Goal: Task Accomplishment & Management: Use online tool/utility

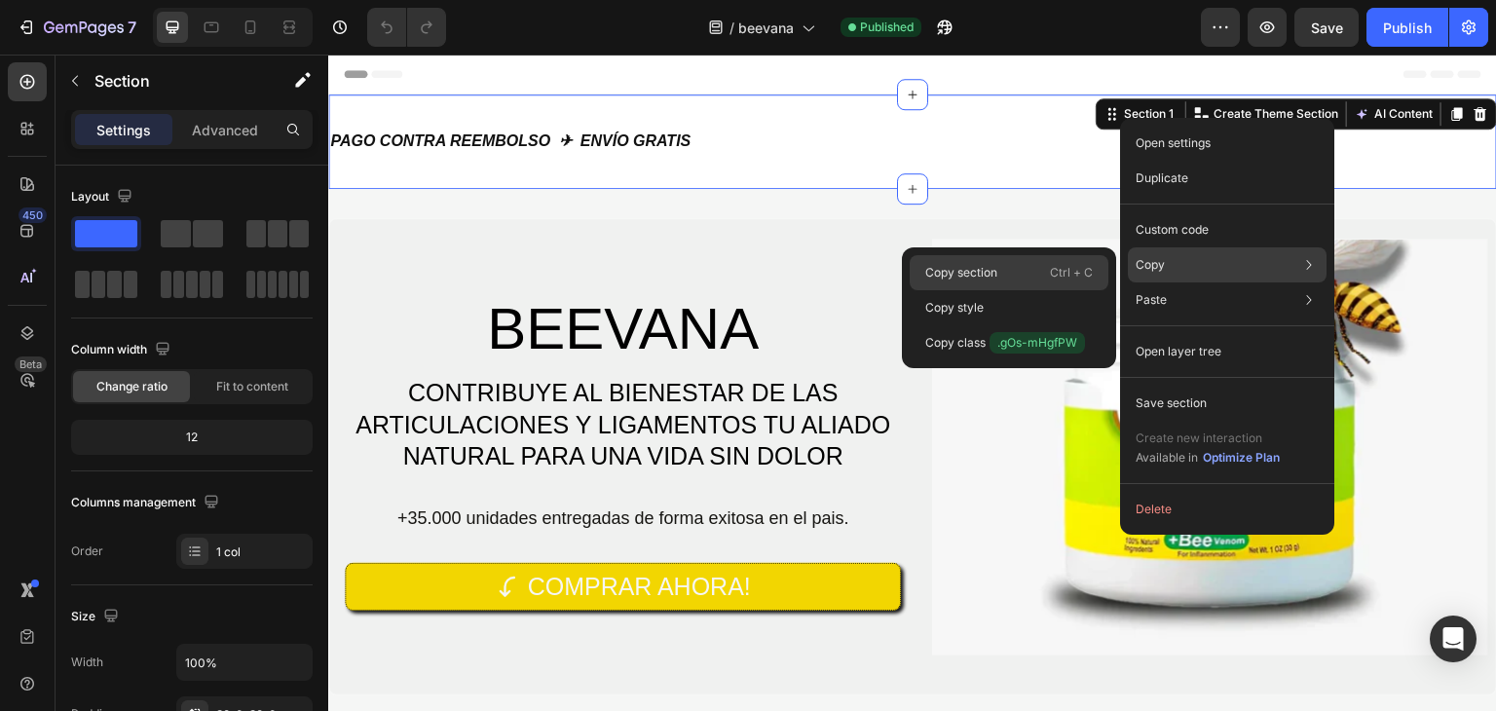
click at [1042, 290] on div "Copy section Ctrl + C" at bounding box center [1009, 307] width 199 height 35
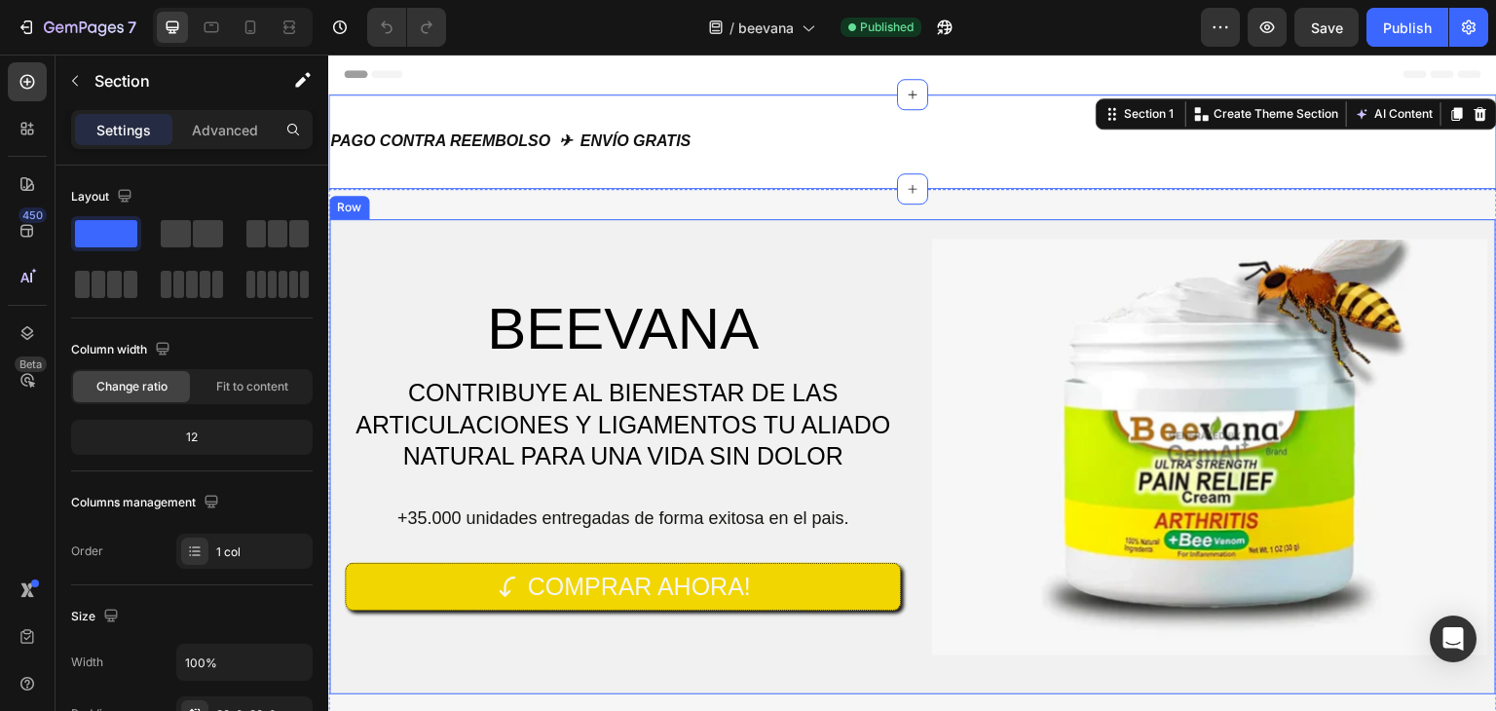
click at [765, 254] on div "BEEVANA Heading CONTRIBUYE AL BIENESTAR DE LAS ARTICULACIONES Y LIGAMENTOS TU A…" at bounding box center [623, 447] width 556 height 417
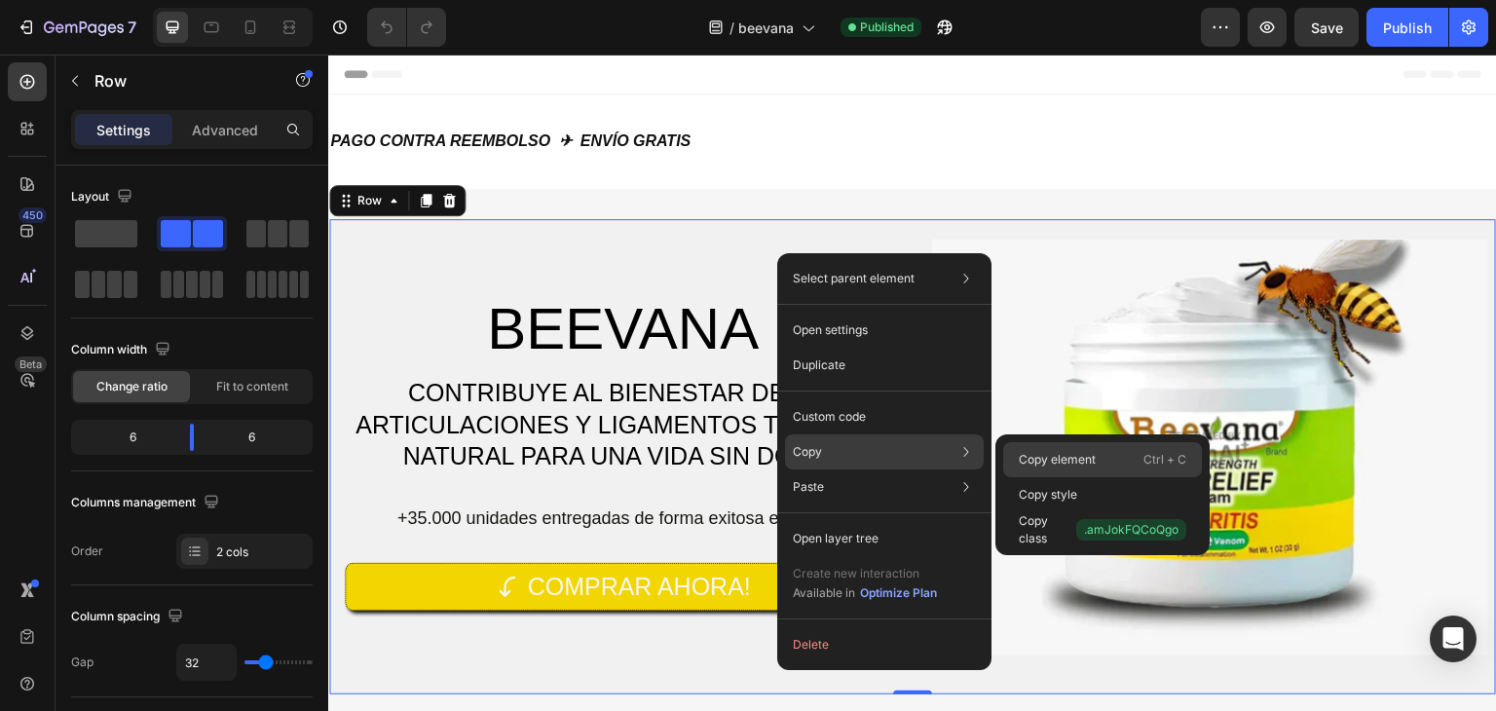
click at [1075, 461] on p "Copy element" at bounding box center [1057, 460] width 77 height 18
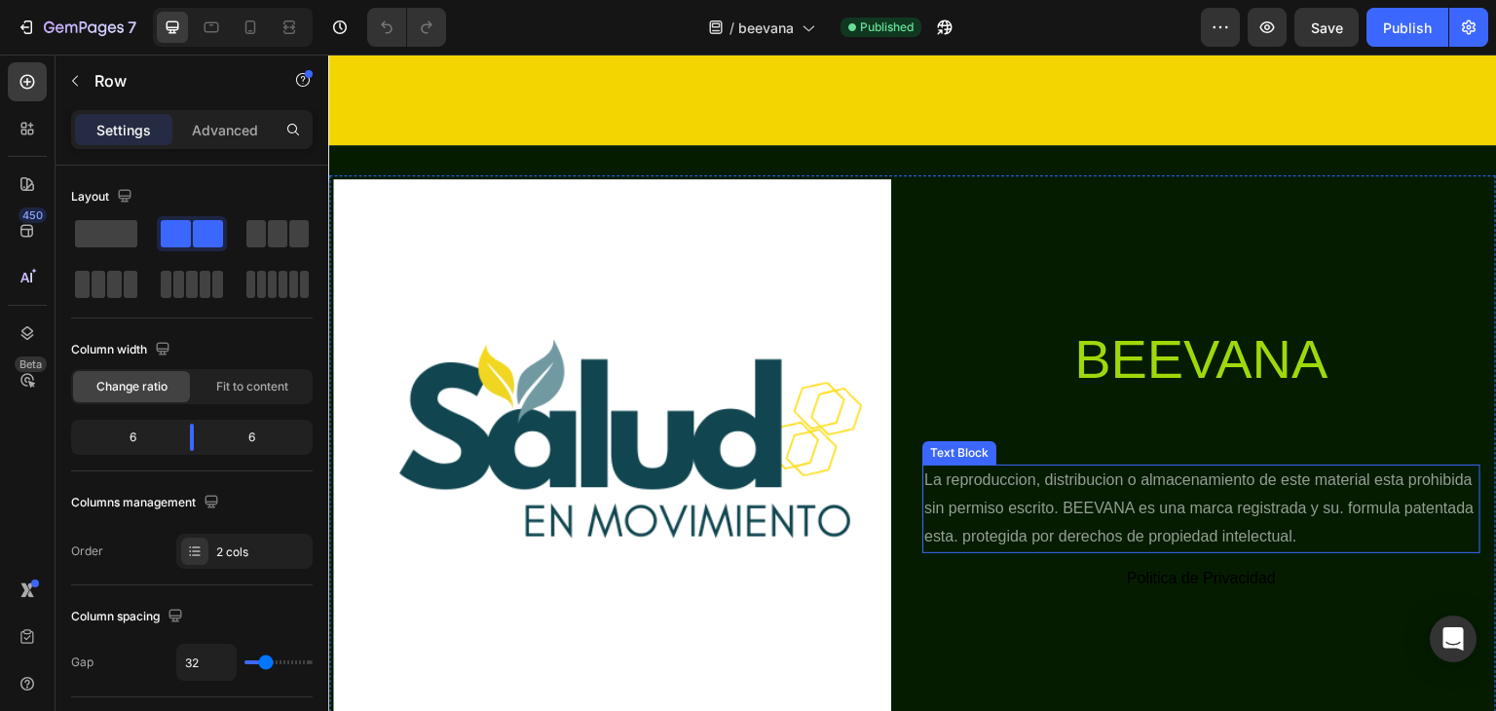
scroll to position [6082, 0]
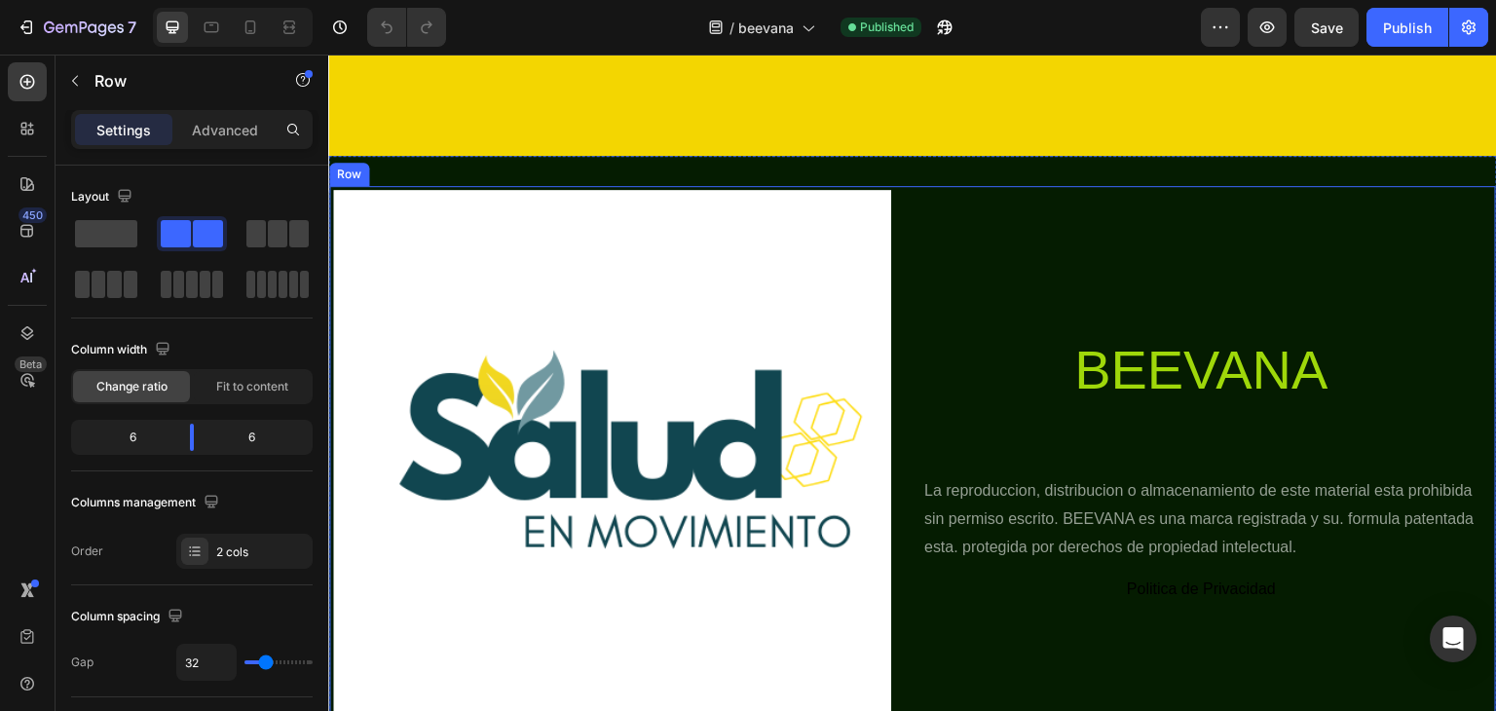
click at [1344, 175] on div "Image BEEVANA Heading La reproduccion, distribucion o almacenamiento de este ma…" at bounding box center [912, 469] width 1169 height 626
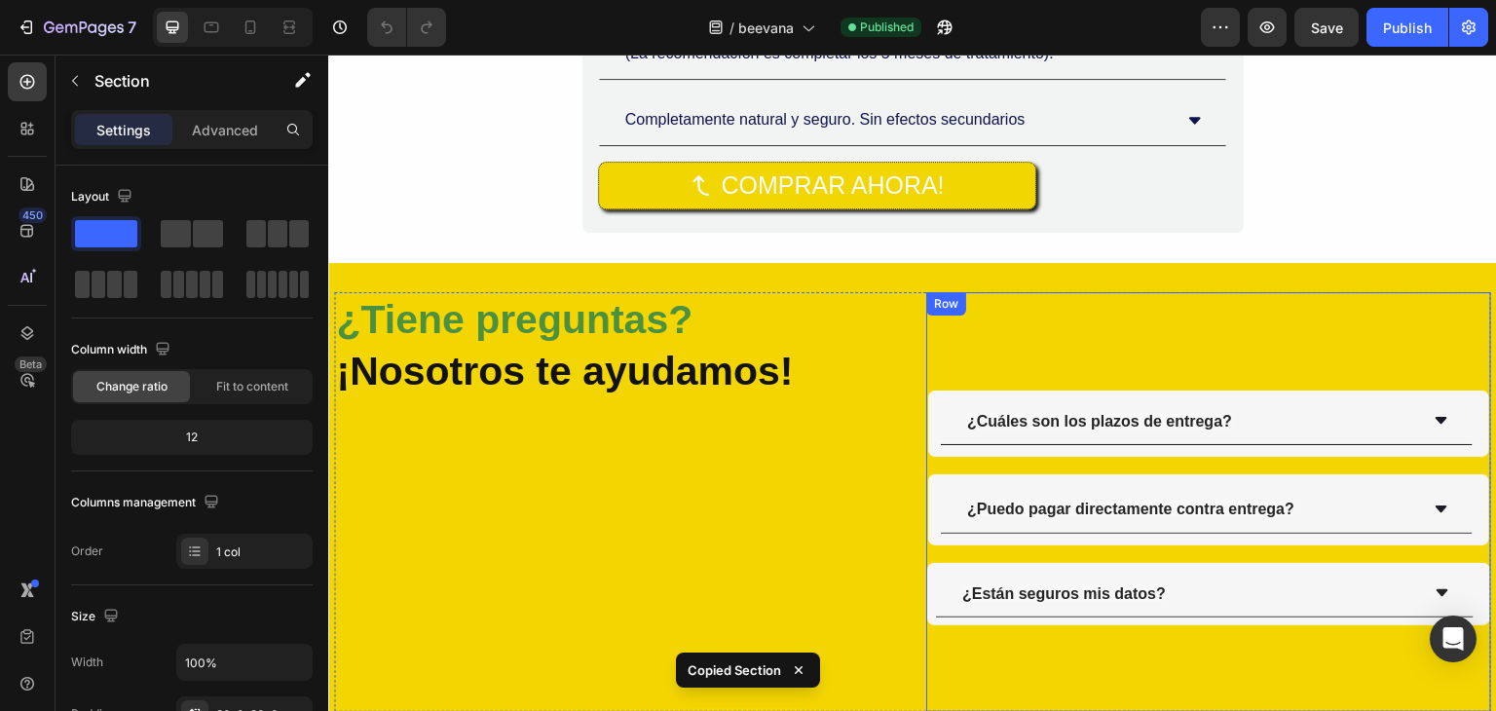
scroll to position [5497, 0]
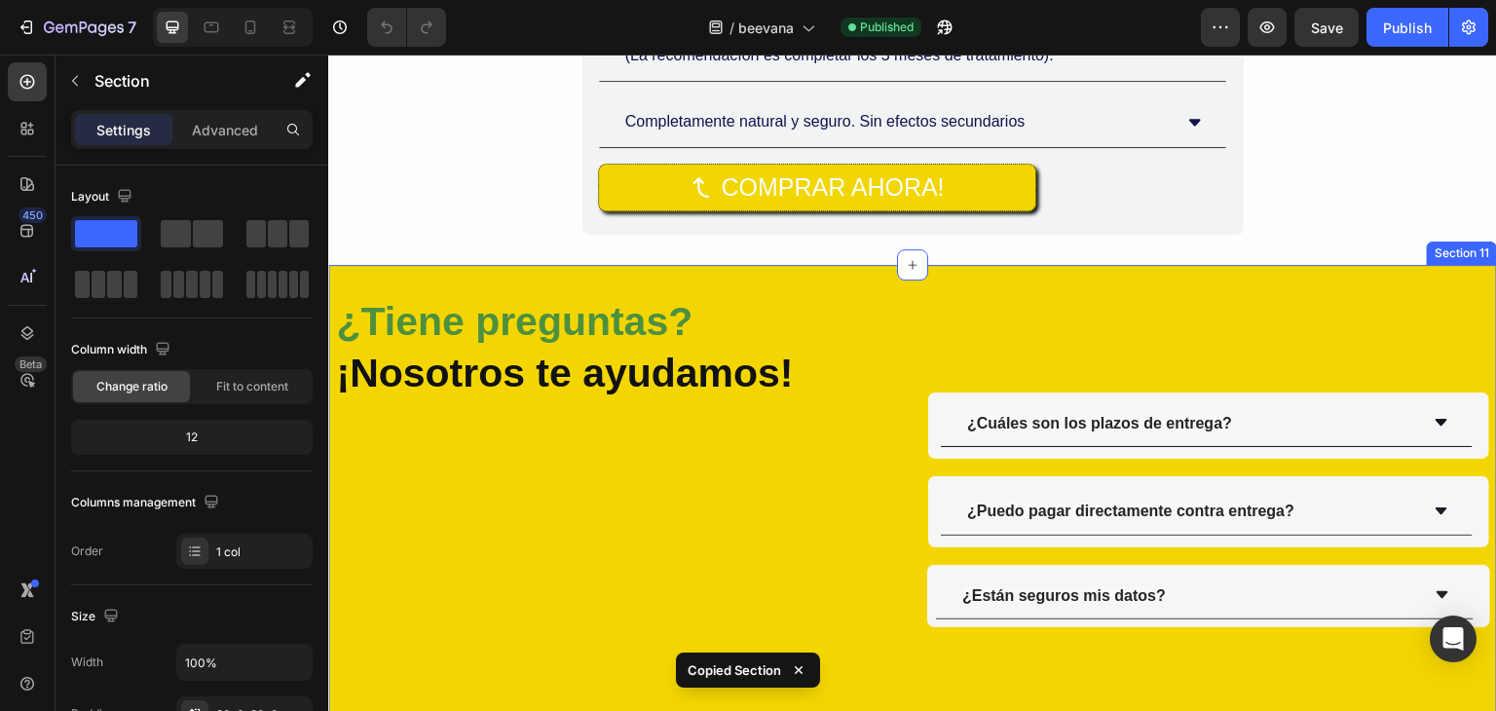
click at [1055, 275] on div "¿Tiene preguntas? ¡Nosotros te ayudamos! Heading ¿Cuáles son los plazos de entr…" at bounding box center [912, 504] width 1169 height 479
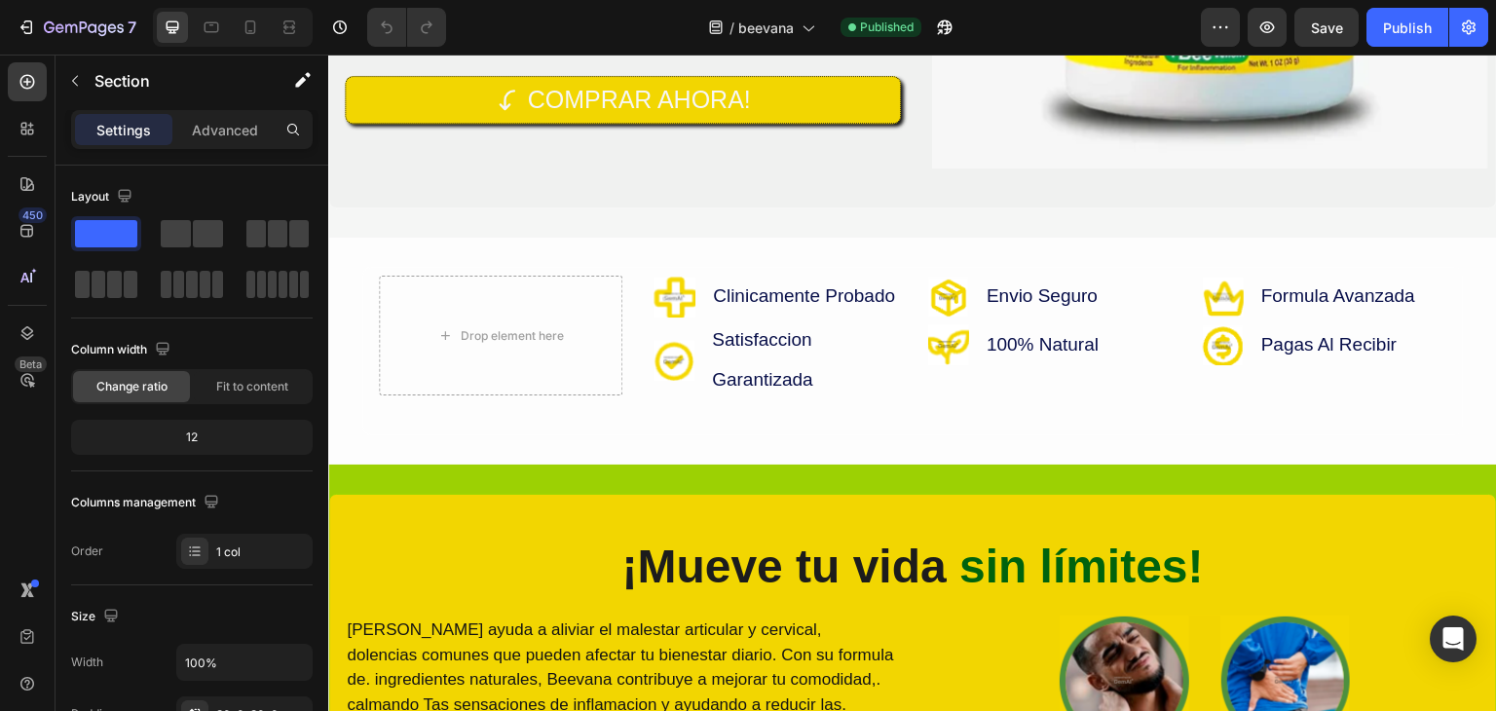
scroll to position [0, 0]
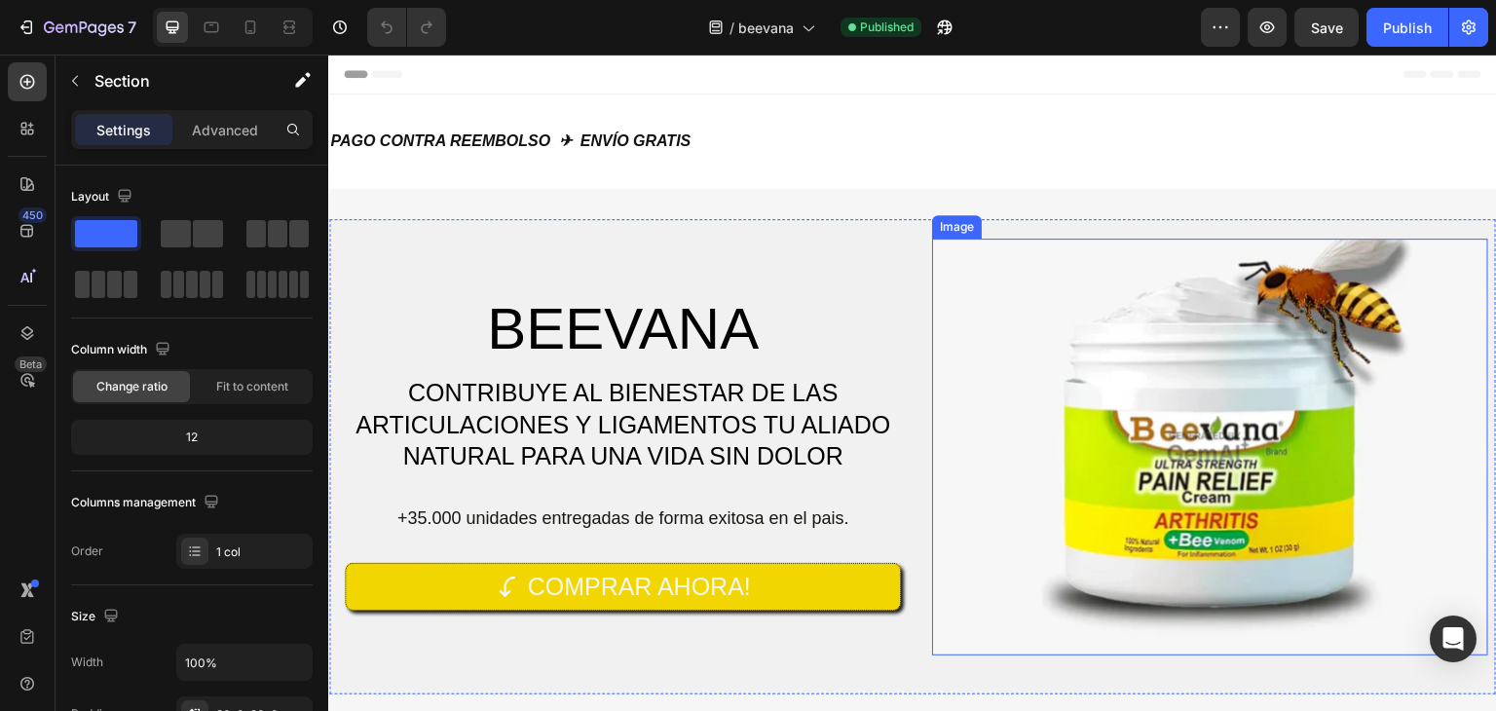
drag, startPoint x: 944, startPoint y: 434, endPoint x: 906, endPoint y: 376, distance: 69.7
click at [944, 434] on img at bounding box center [1210, 447] width 556 height 417
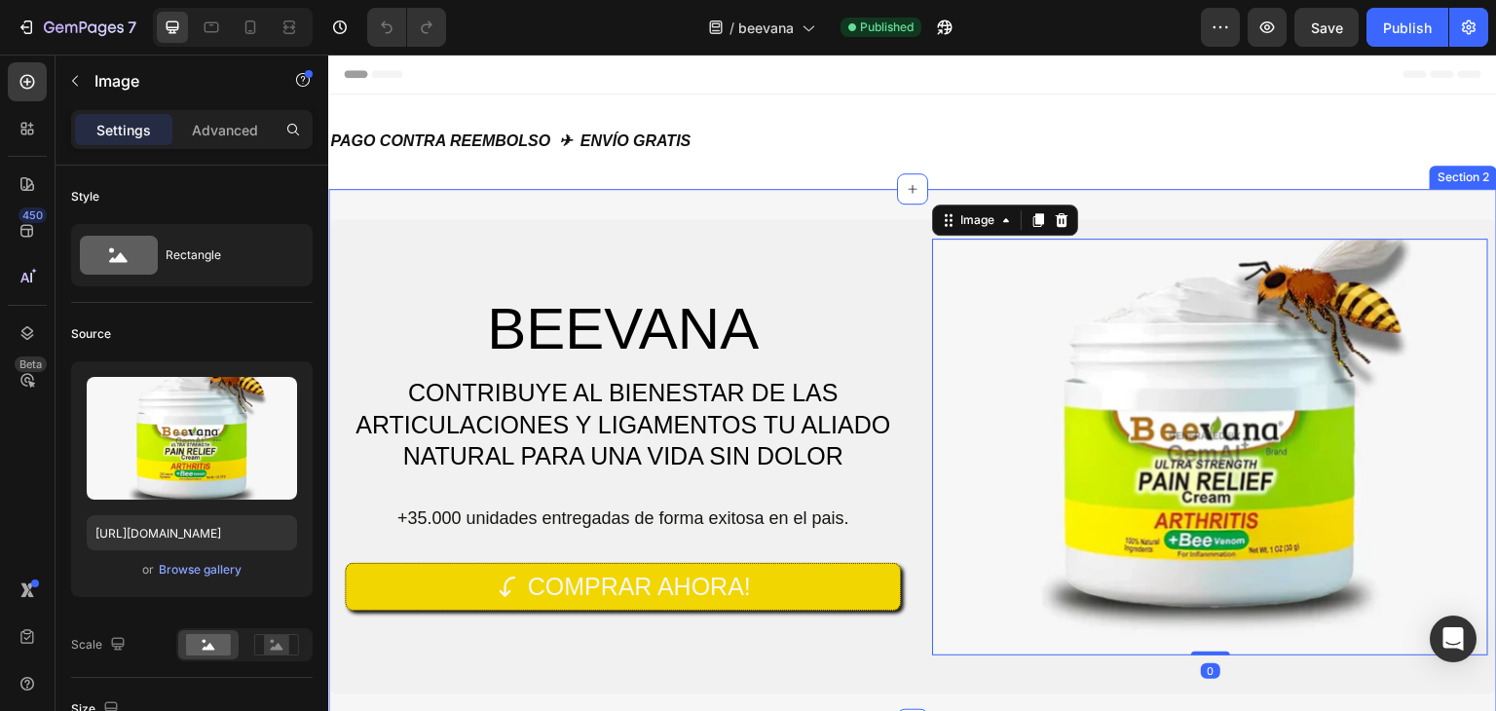
click at [835, 208] on div "BEEVANA Heading CONTRIBUYE AL BIENESTAR DE LAS ARTICULACIONES Y LIGAMENTOS TU A…" at bounding box center [912, 457] width 1169 height 536
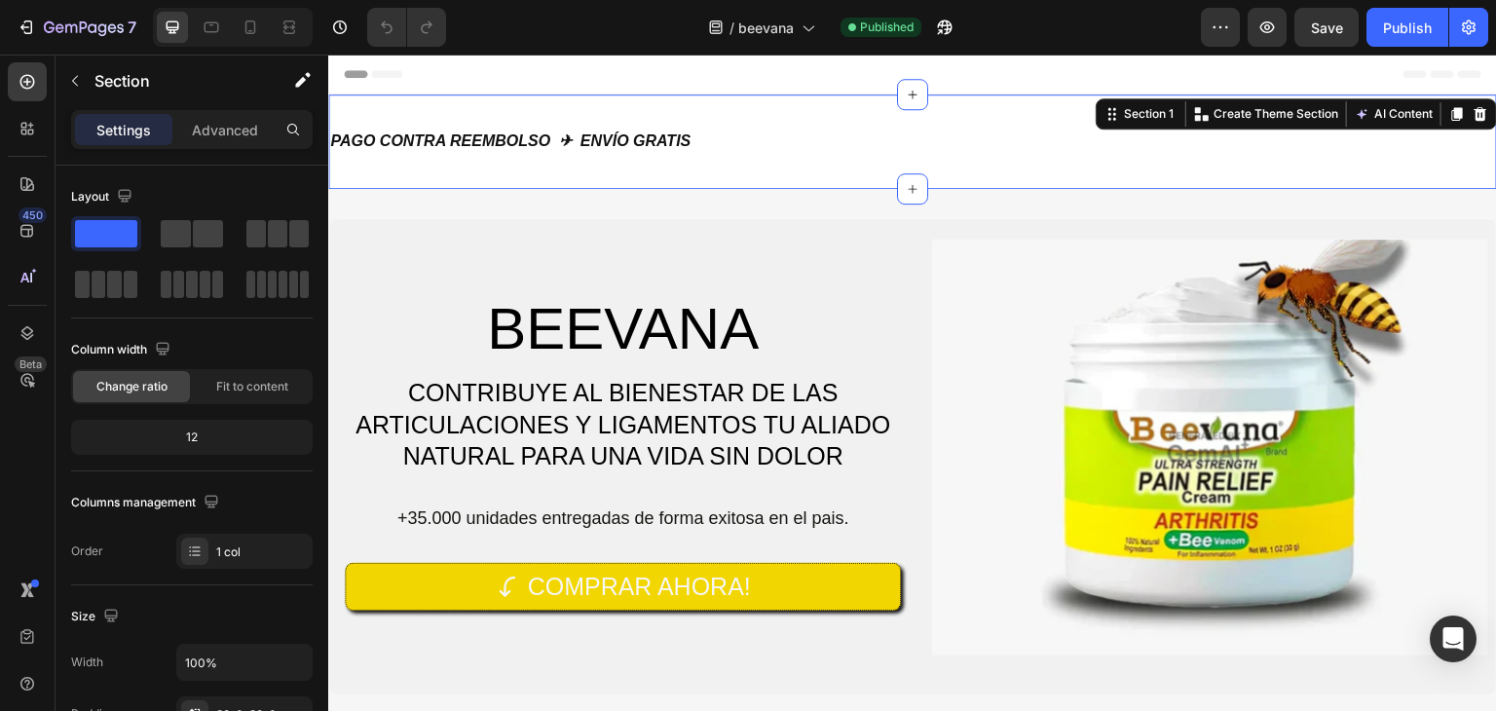
click at [772, 115] on div "PAGO CONTRA REEMBOLSO ✈ ENVÍO GRATIS Heading Section 1 You can create reusable …" at bounding box center [912, 141] width 1169 height 94
click at [773, 214] on div "BEEVANA Heading CONTRIBUYE AL BIENESTAR DE LAS ARTICULACIONES Y LIGAMENTOS TU A…" at bounding box center [912, 457] width 1169 height 536
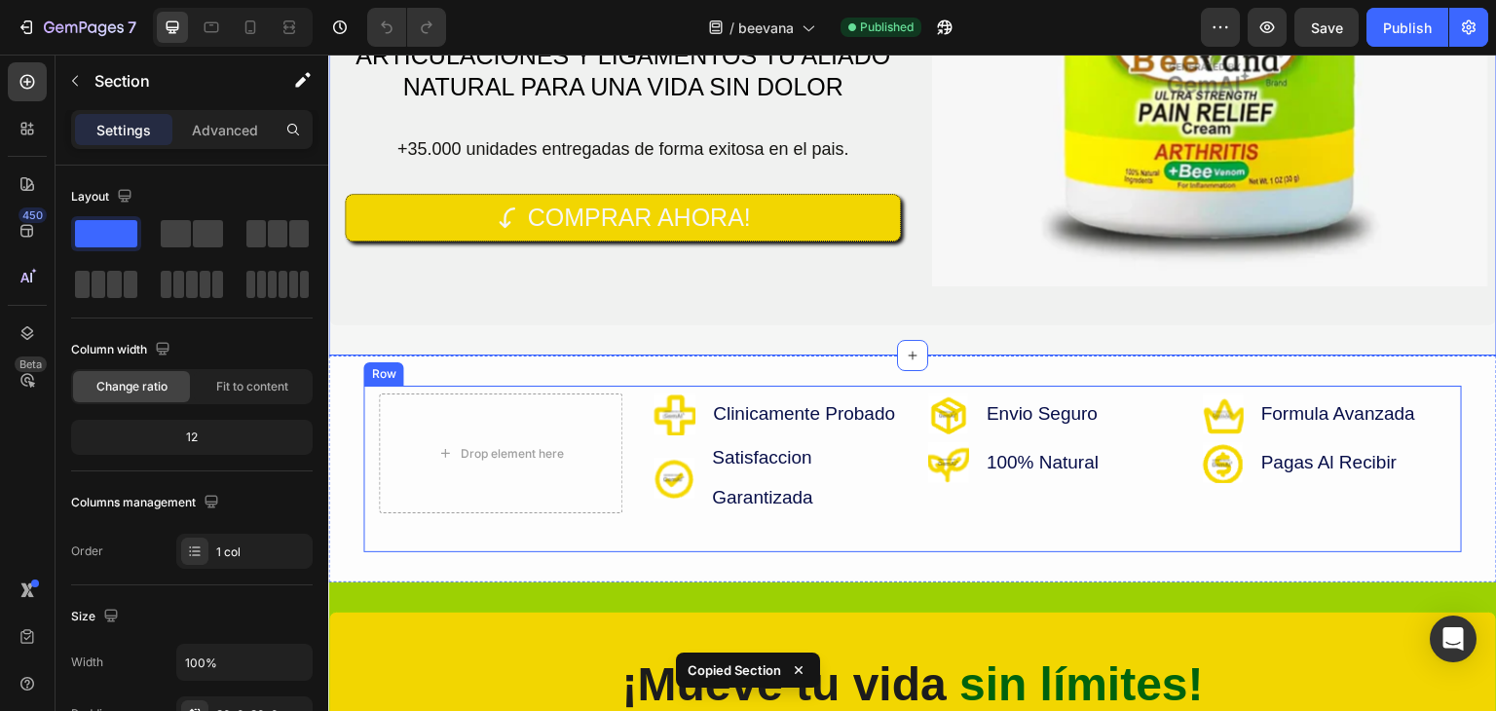
scroll to position [390, 0]
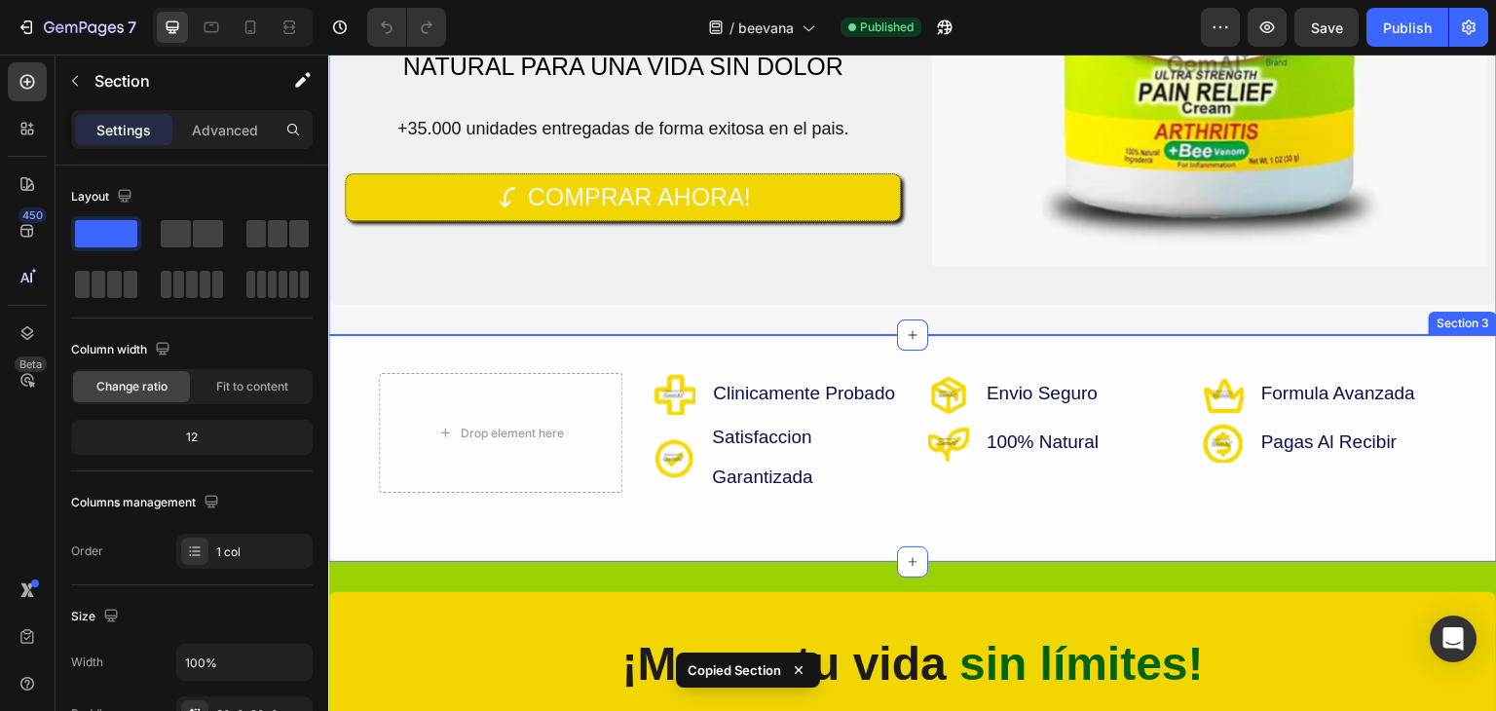
click at [801, 339] on div "Drop element here Image Clinicamente Probado Text Block Row Advanced list Image…" at bounding box center [912, 448] width 1169 height 227
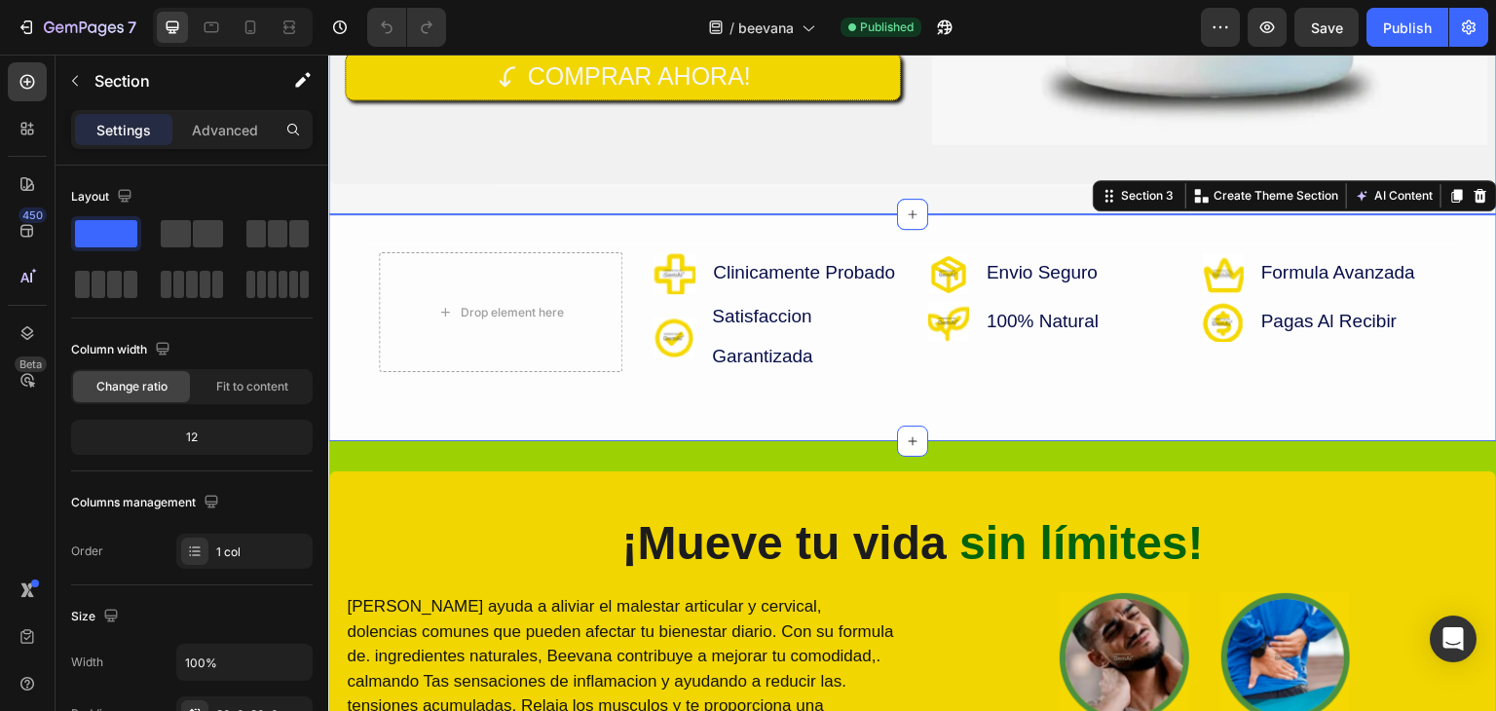
scroll to position [682, 0]
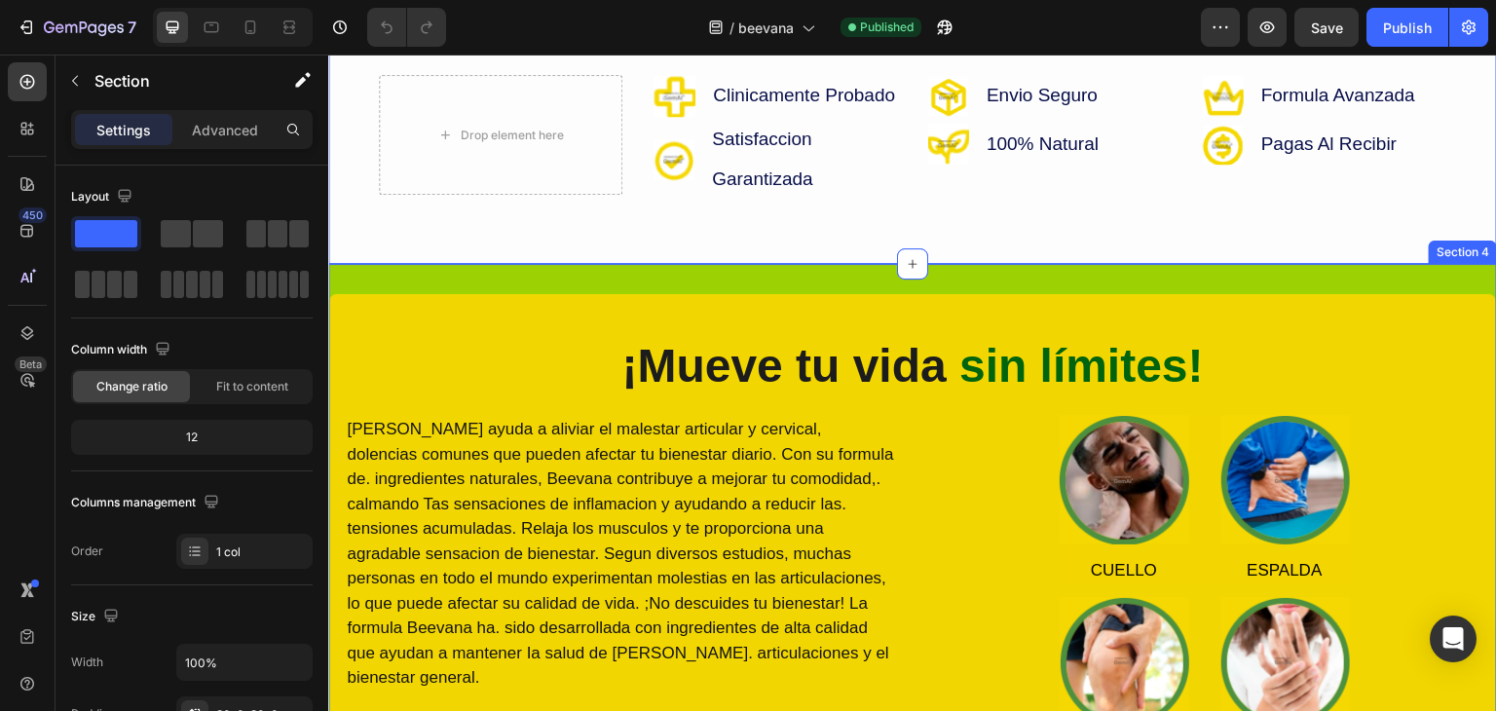
click at [1164, 285] on div "¡Mueve tu vida sin límites! Heading [PERSON_NAME] ayuda a aliviar el malestar a…" at bounding box center [912, 550] width 1169 height 572
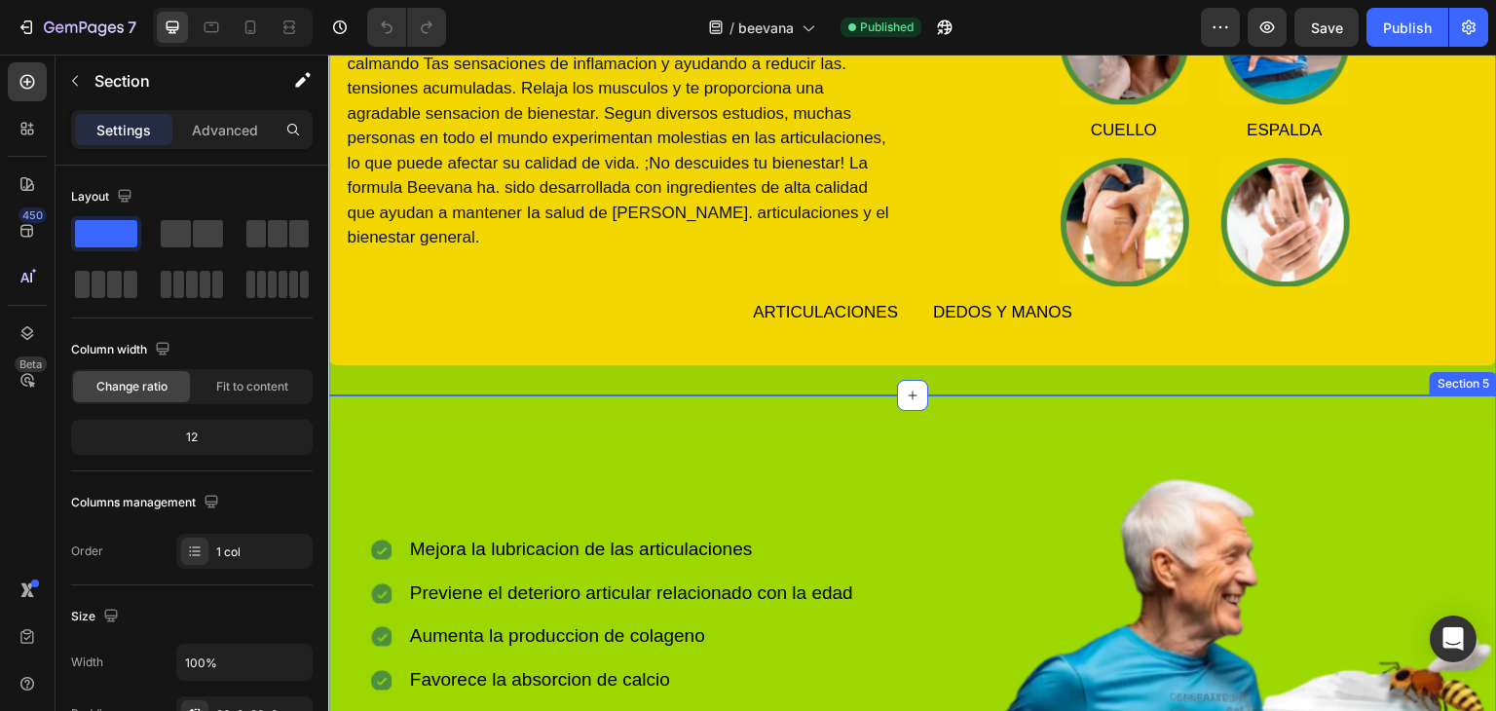
scroll to position [1169, 0]
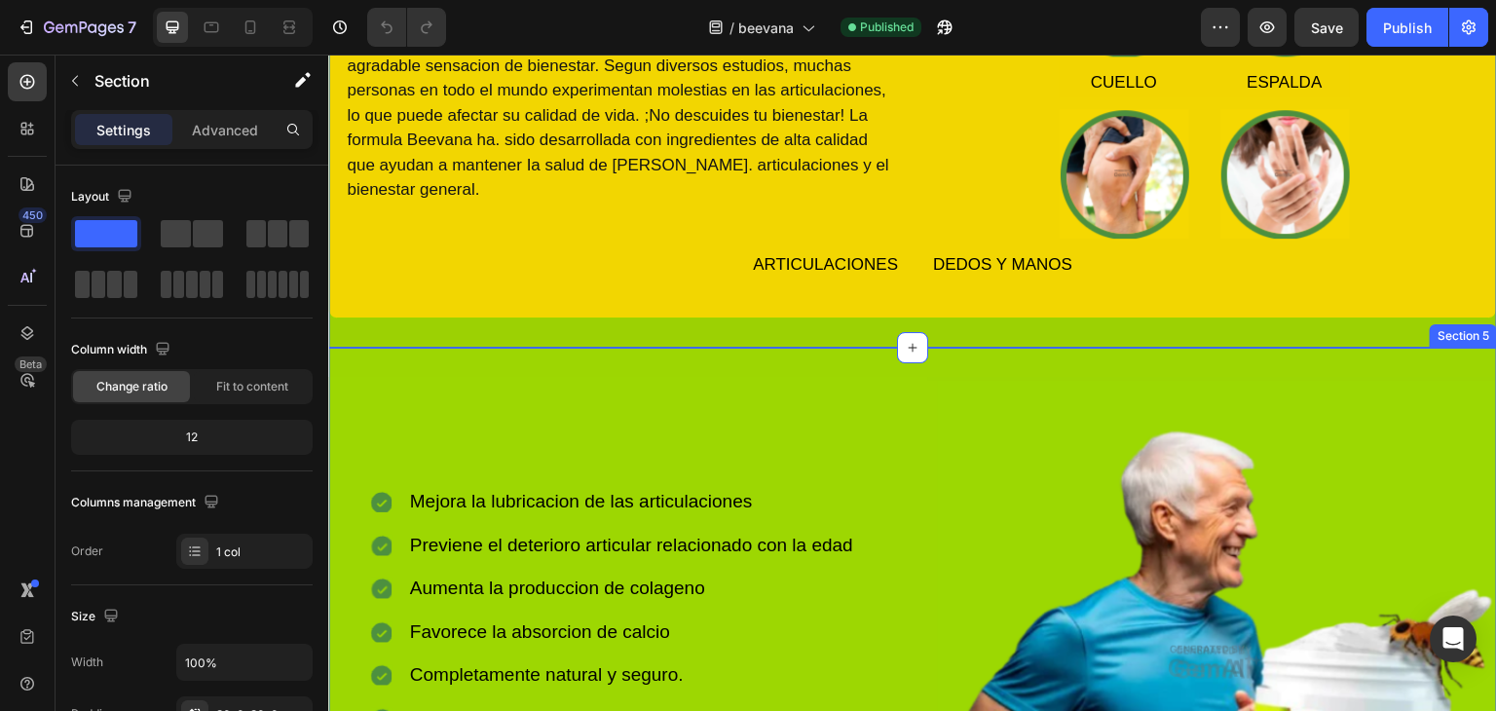
click at [1144, 368] on div "Icon Mejora la lubricacion de las articulaciones Text Block Icon Previene el de…" at bounding box center [912, 661] width 1169 height 627
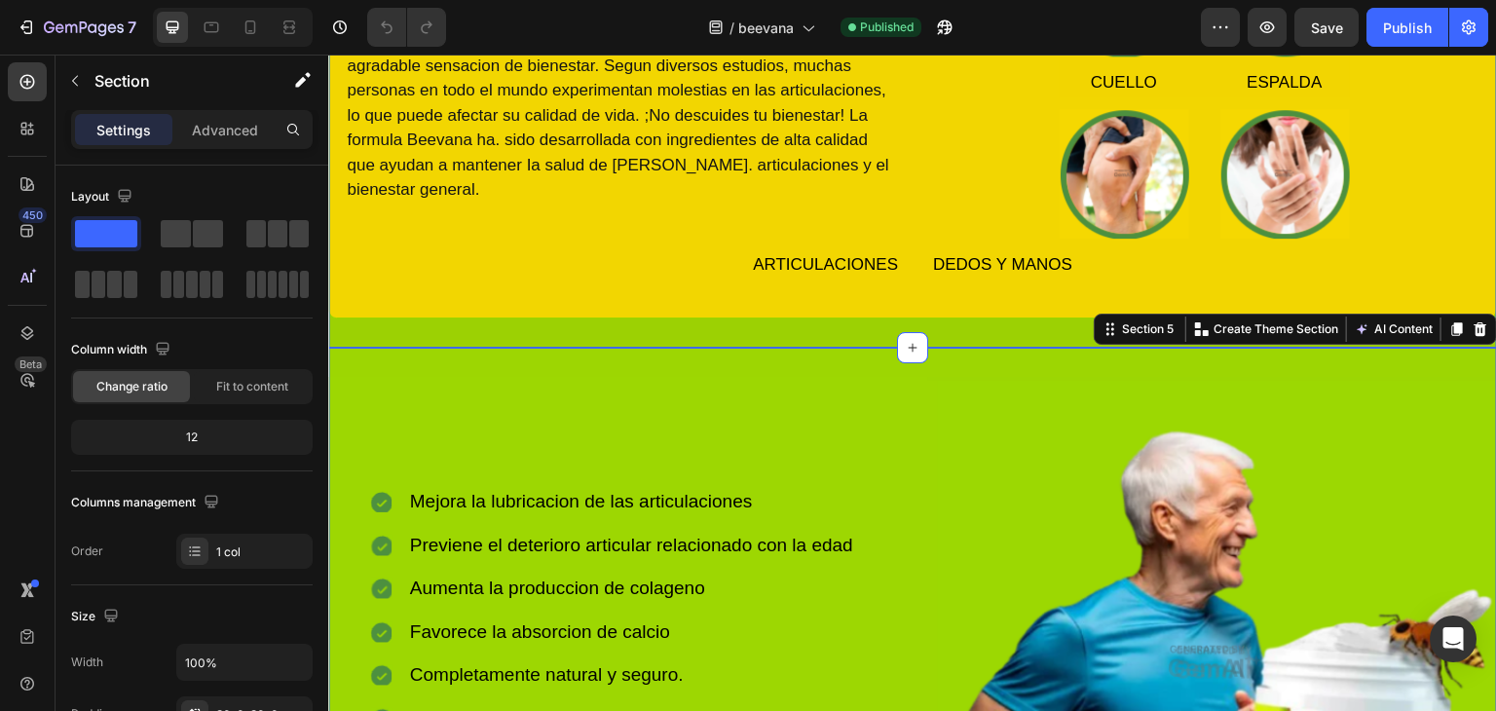
click at [1068, 345] on div "¡Mueve tu vida sin límites! Heading [PERSON_NAME] ayuda a aliviar el malestar a…" at bounding box center [912, 62] width 1169 height 572
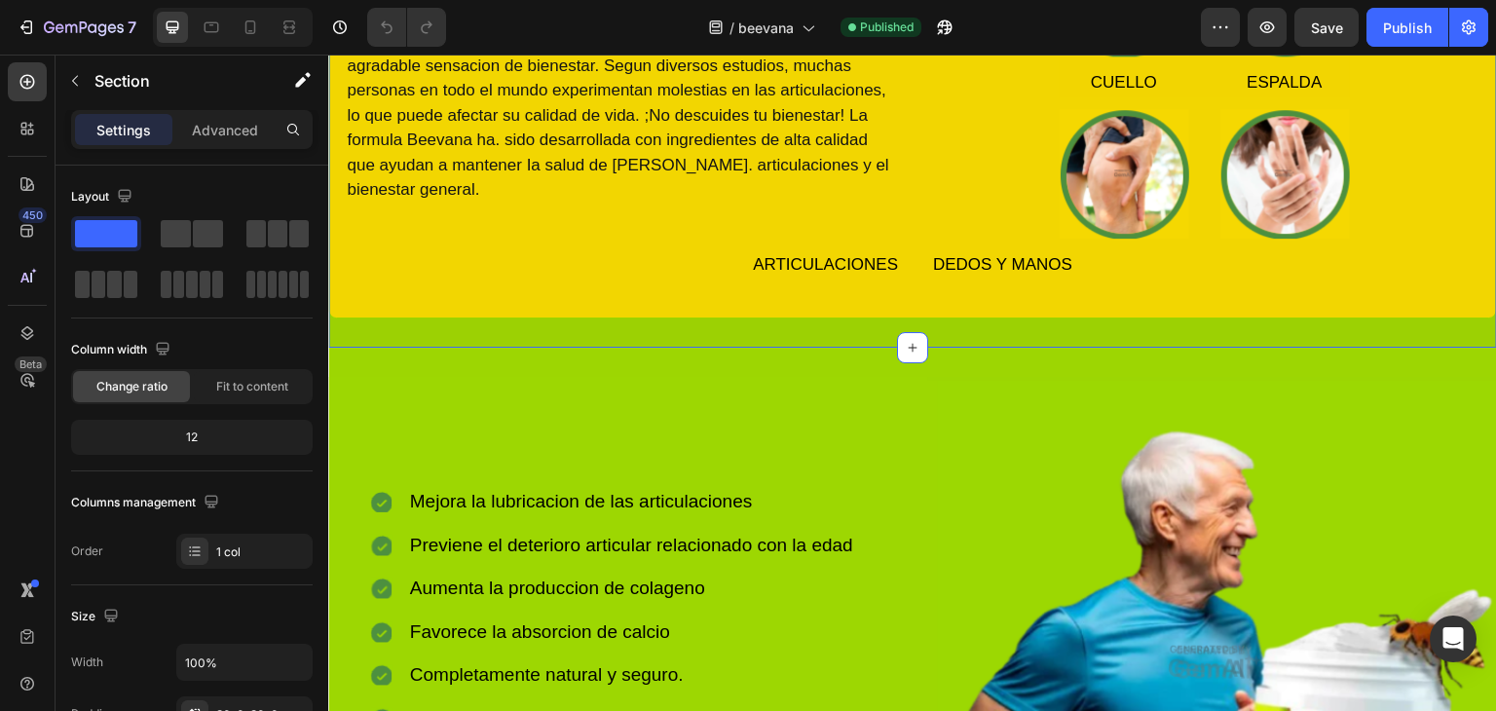
click at [1064, 335] on div "¡Mueve tu vida sin límites! Heading [PERSON_NAME] ayuda a aliviar el malestar a…" at bounding box center [912, 62] width 1169 height 572
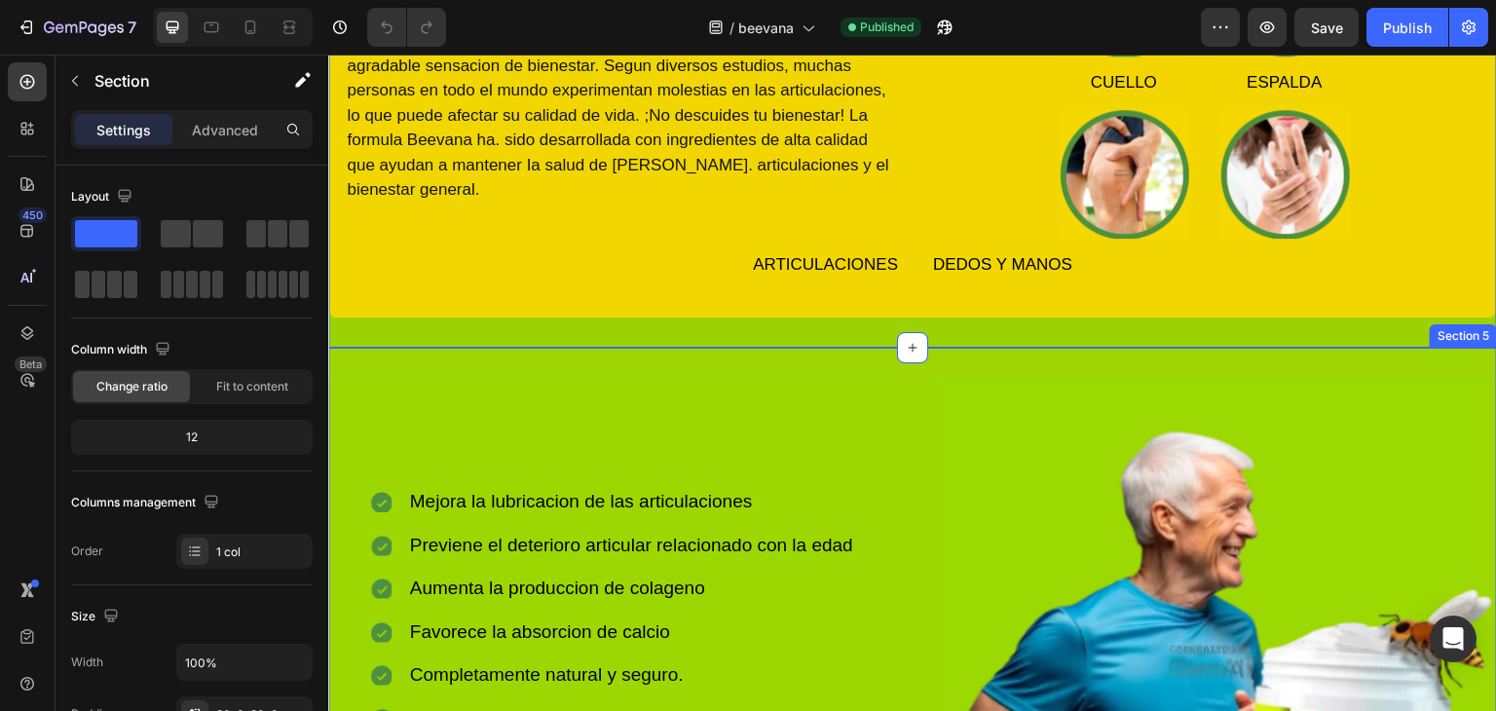
click at [1056, 374] on div "Icon Mejora la lubricacion de las articulaciones Text Block Icon Previene el de…" at bounding box center [912, 661] width 1169 height 627
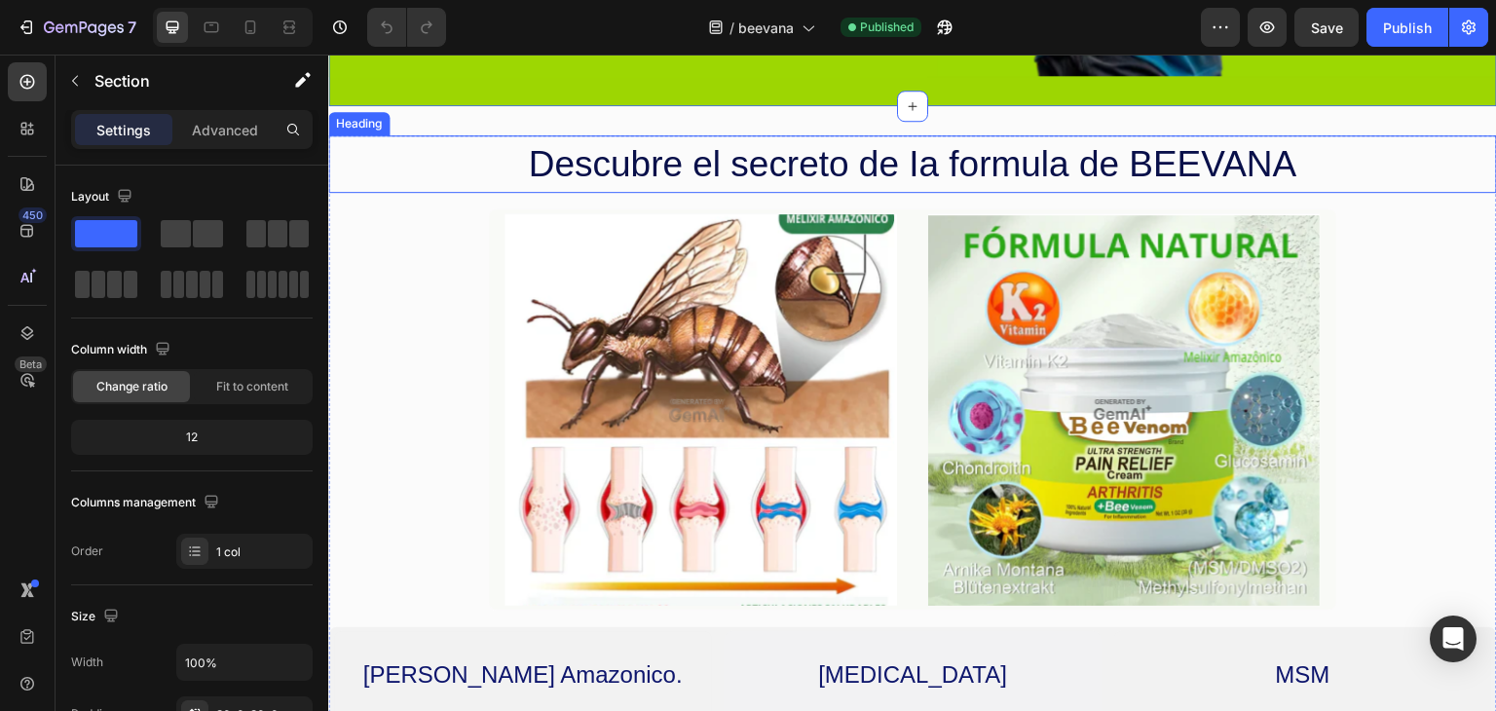
scroll to position [2045, 0]
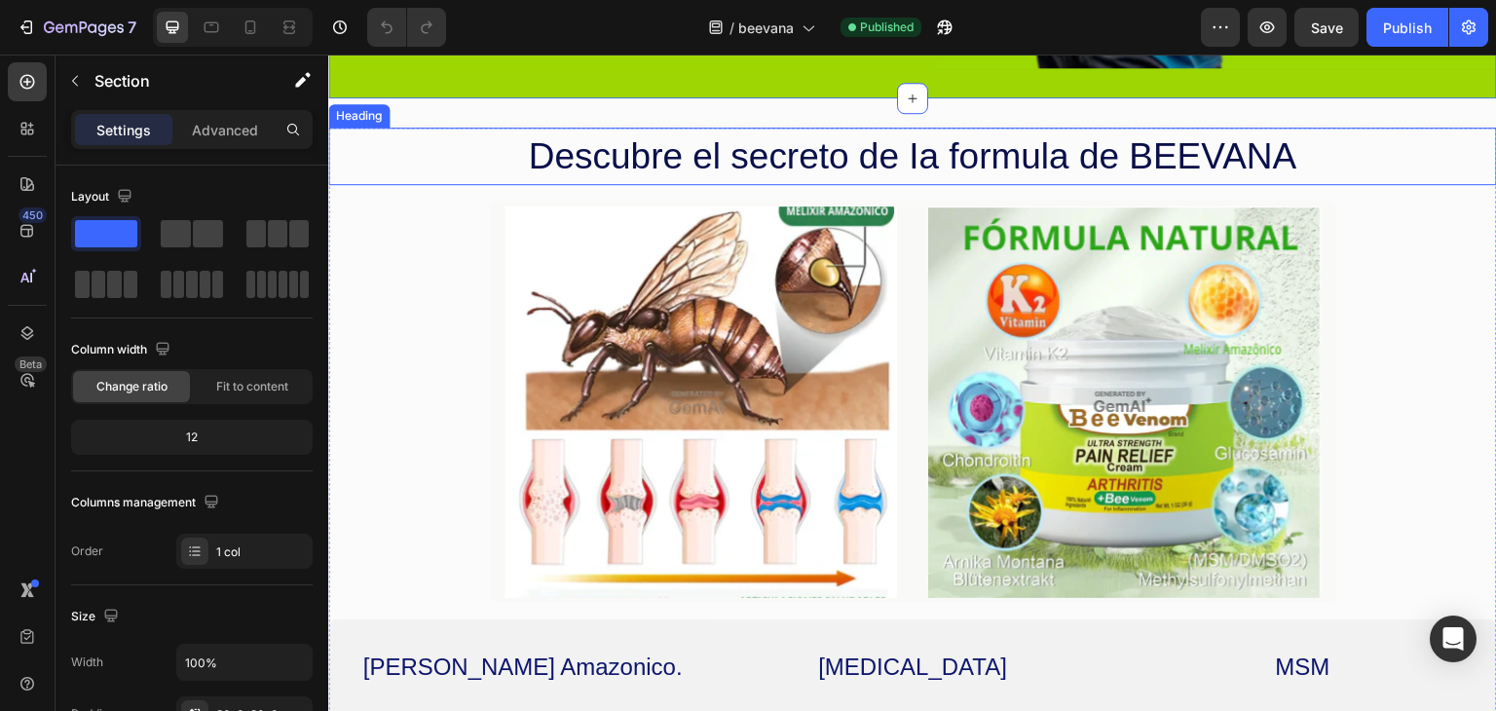
click at [1469, 136] on h2 "Descubre el secreto de Ia formula de BEEVANA" at bounding box center [912, 157] width 1169 height 58
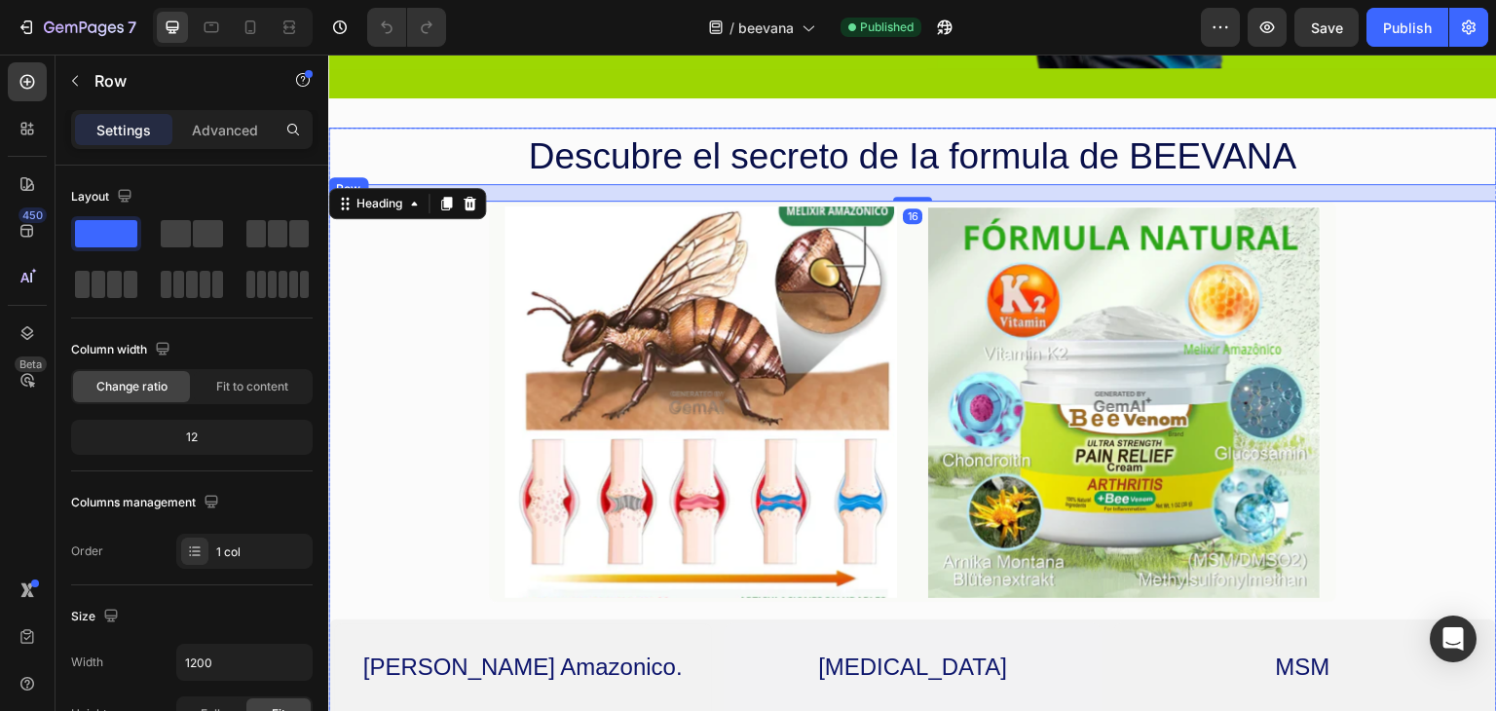
click at [1449, 211] on div "Image Image Row [PERSON_NAME] Amazonico. Text Block Es un liquido raro extraido…" at bounding box center [912, 645] width 1169 height 889
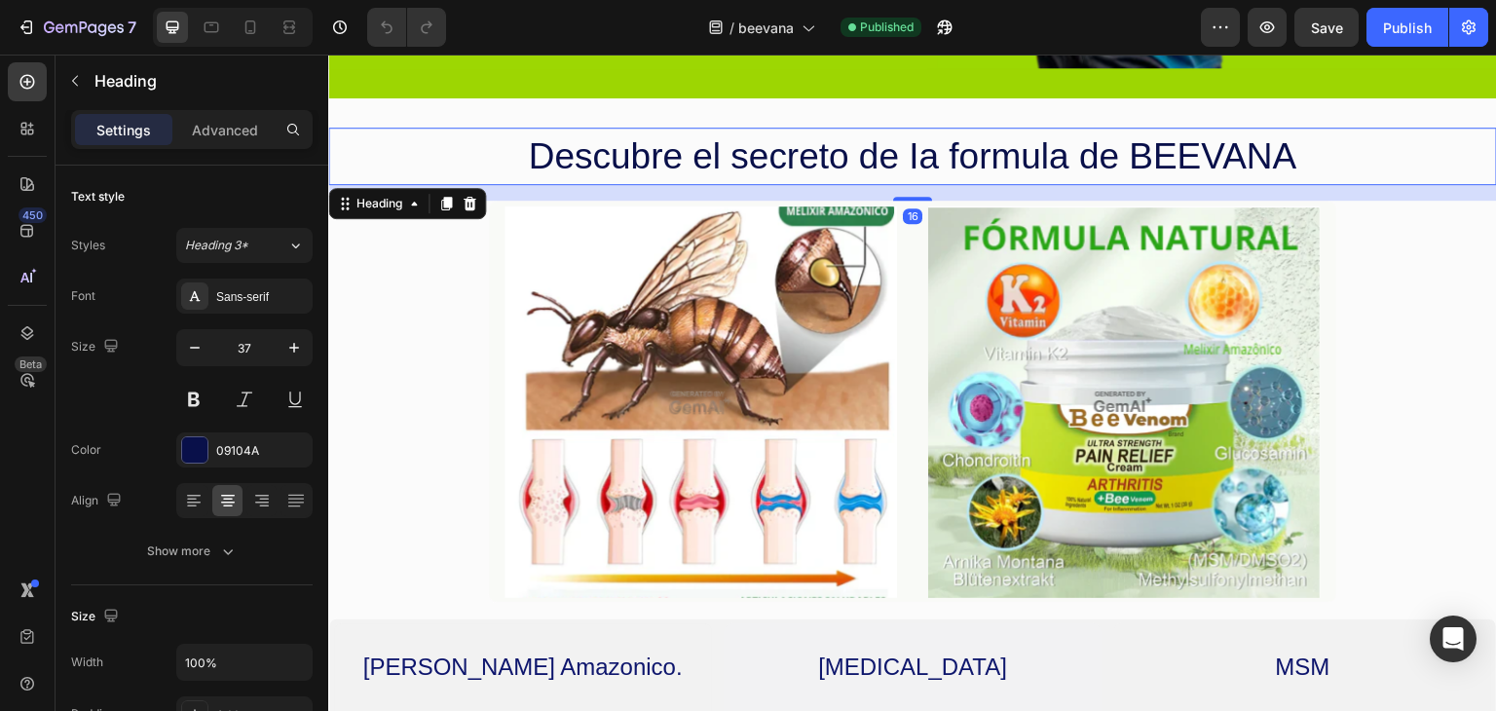
click at [1412, 149] on h2 "Descubre el secreto de Ia formula de BEEVANA" at bounding box center [912, 157] width 1169 height 58
click at [1441, 229] on div "Image Image Row [PERSON_NAME] Amazonico. Text Block Es un liquido raro extraido…" at bounding box center [912, 645] width 1169 height 889
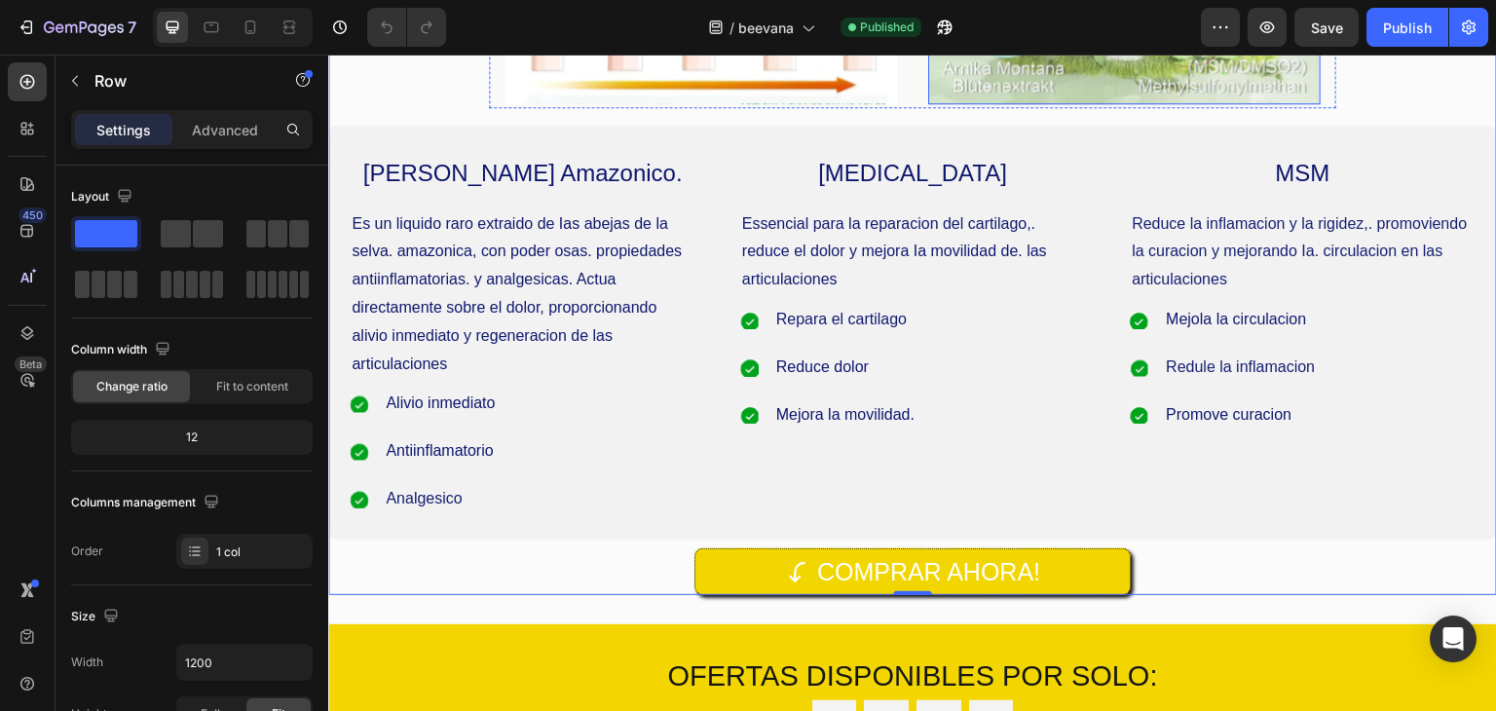
scroll to position [2922, 0]
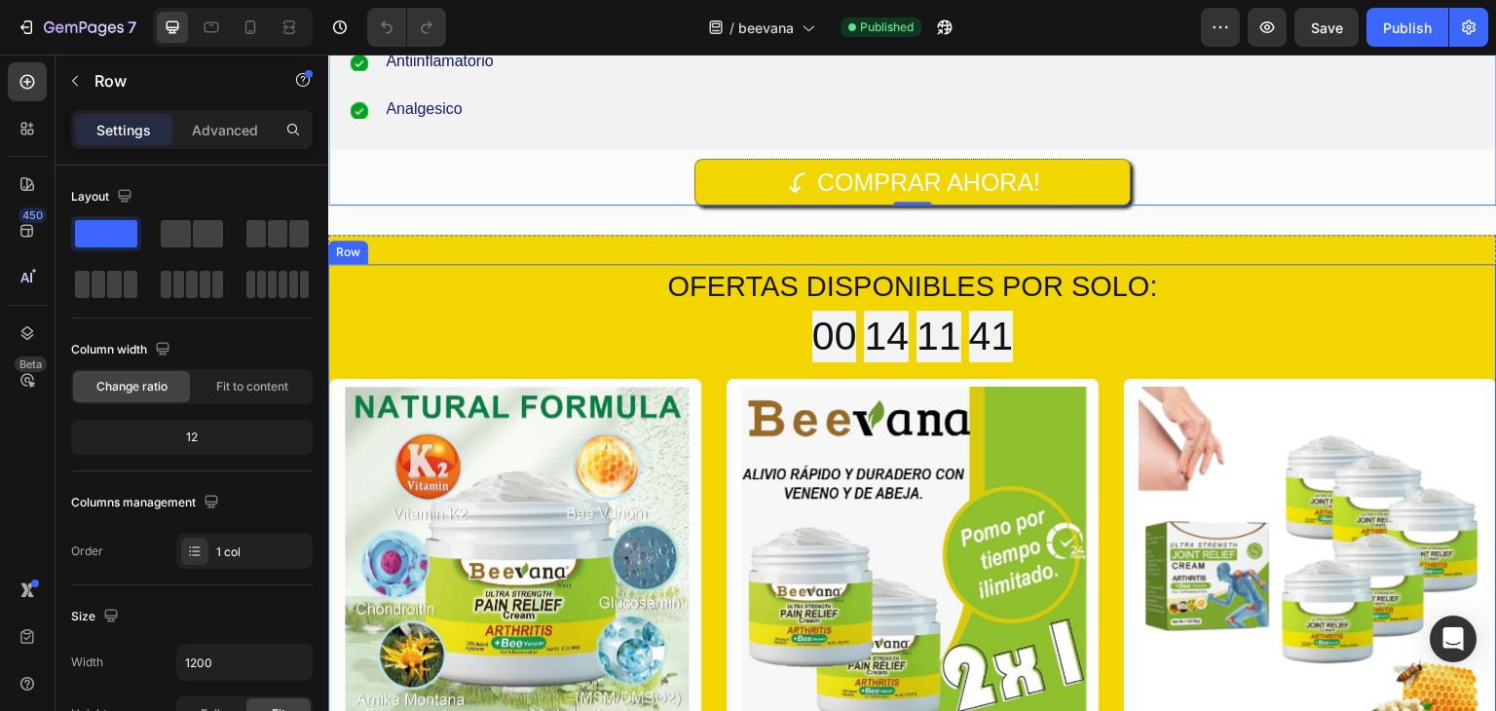
click at [1379, 286] on div "OFERTAS DISPONIBLES POR SOLO: Heading 00 14 11 41 Countdown Timer Row Row Produ…" at bounding box center [912, 648] width 1169 height 768
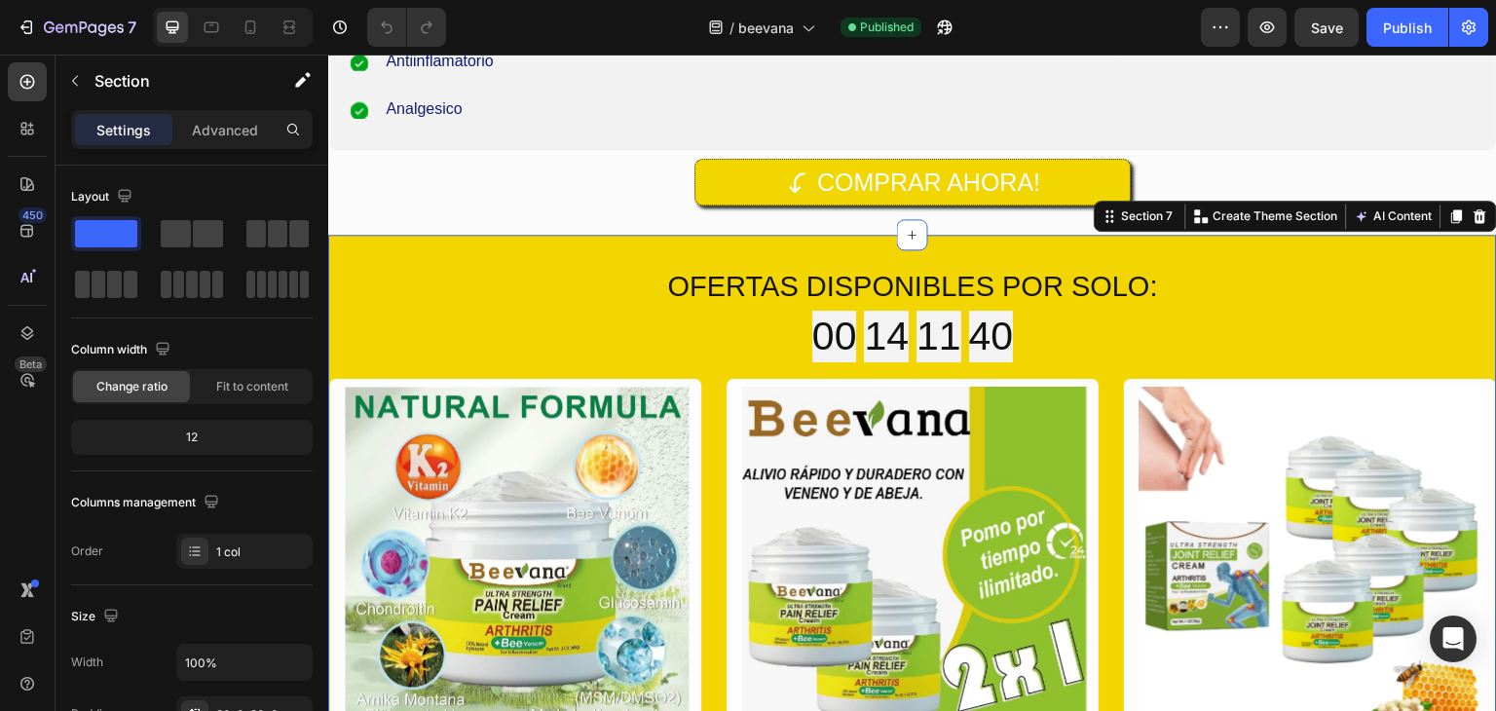
click at [1349, 253] on div "OFERTAS DISPONIBLES POR SOLO: Heading 00 14 11 40 Countdown Timer Row Row Produ…" at bounding box center [912, 648] width 1169 height 827
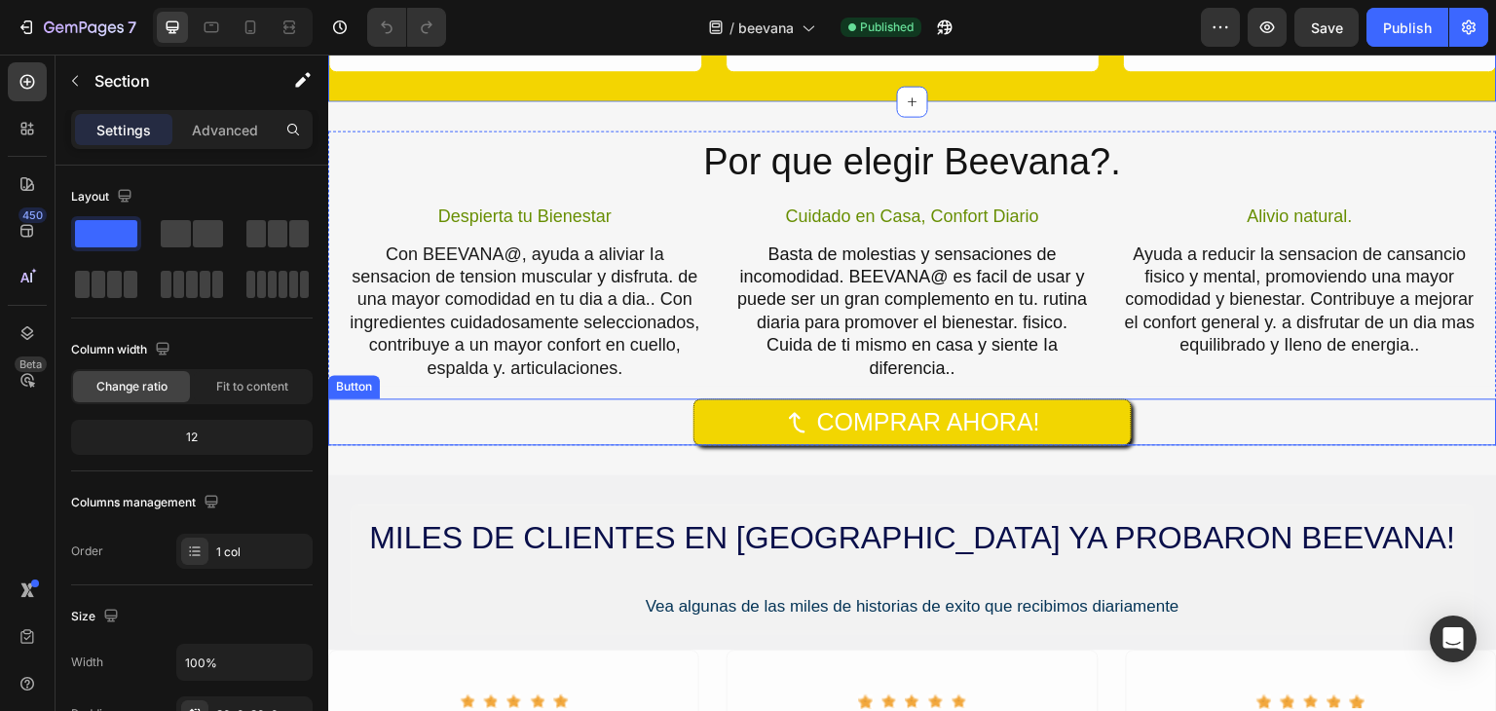
scroll to position [3896, 0]
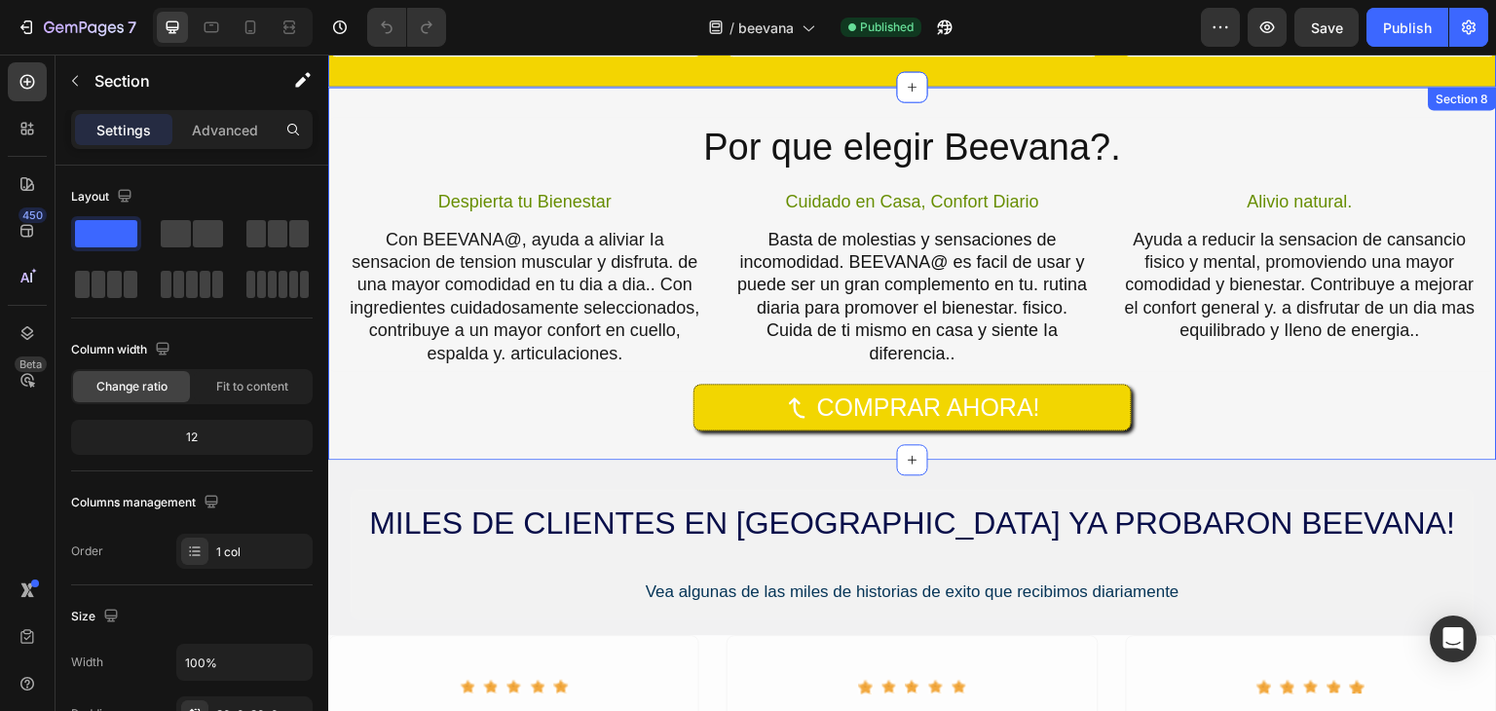
click at [1284, 103] on div "Por que elegir Beevana?. Heading Despierta tu Bienestar Text Block Con BEEVANA@…" at bounding box center [912, 273] width 1169 height 373
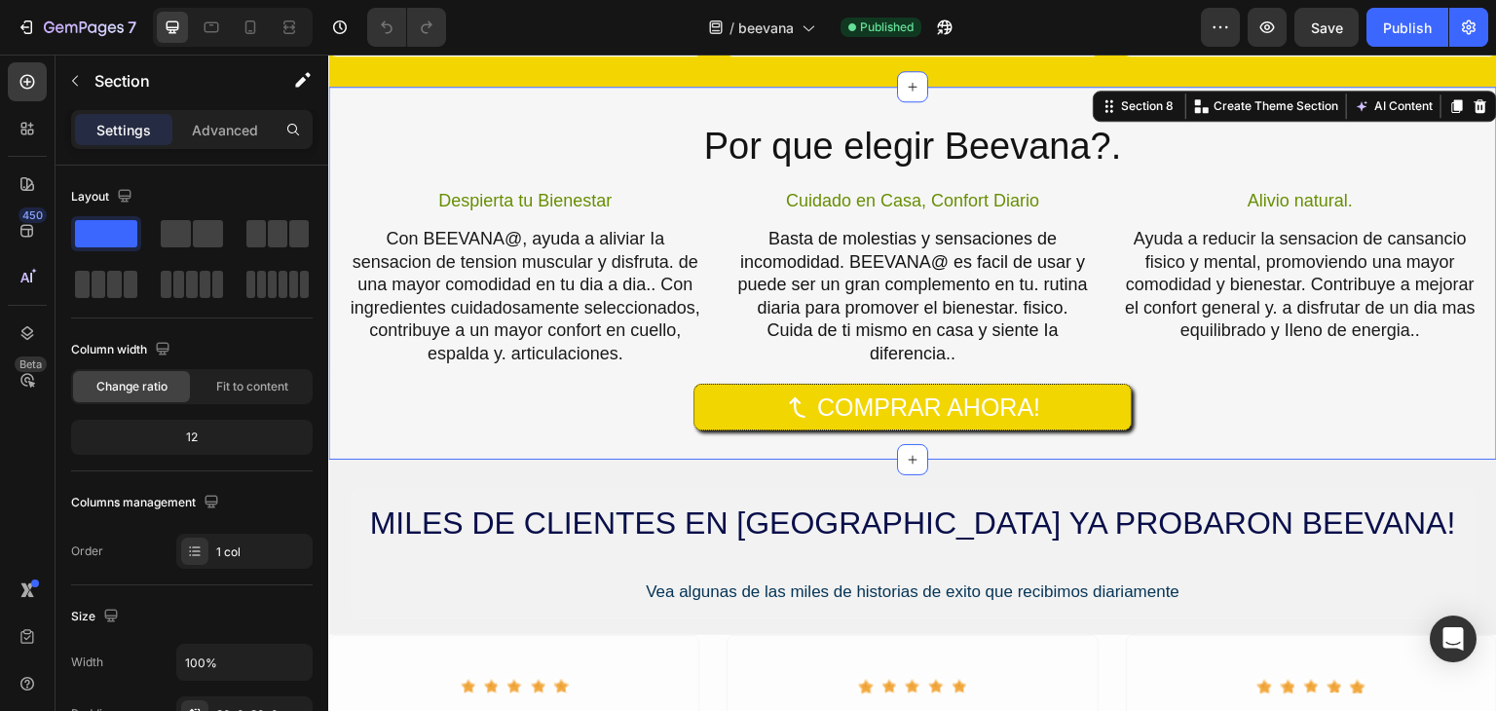
click at [696, 98] on div "Por que elegir Beevana?. Heading Despierta tu Bienestar Text Block Con BEEVANA@…" at bounding box center [912, 273] width 1169 height 373
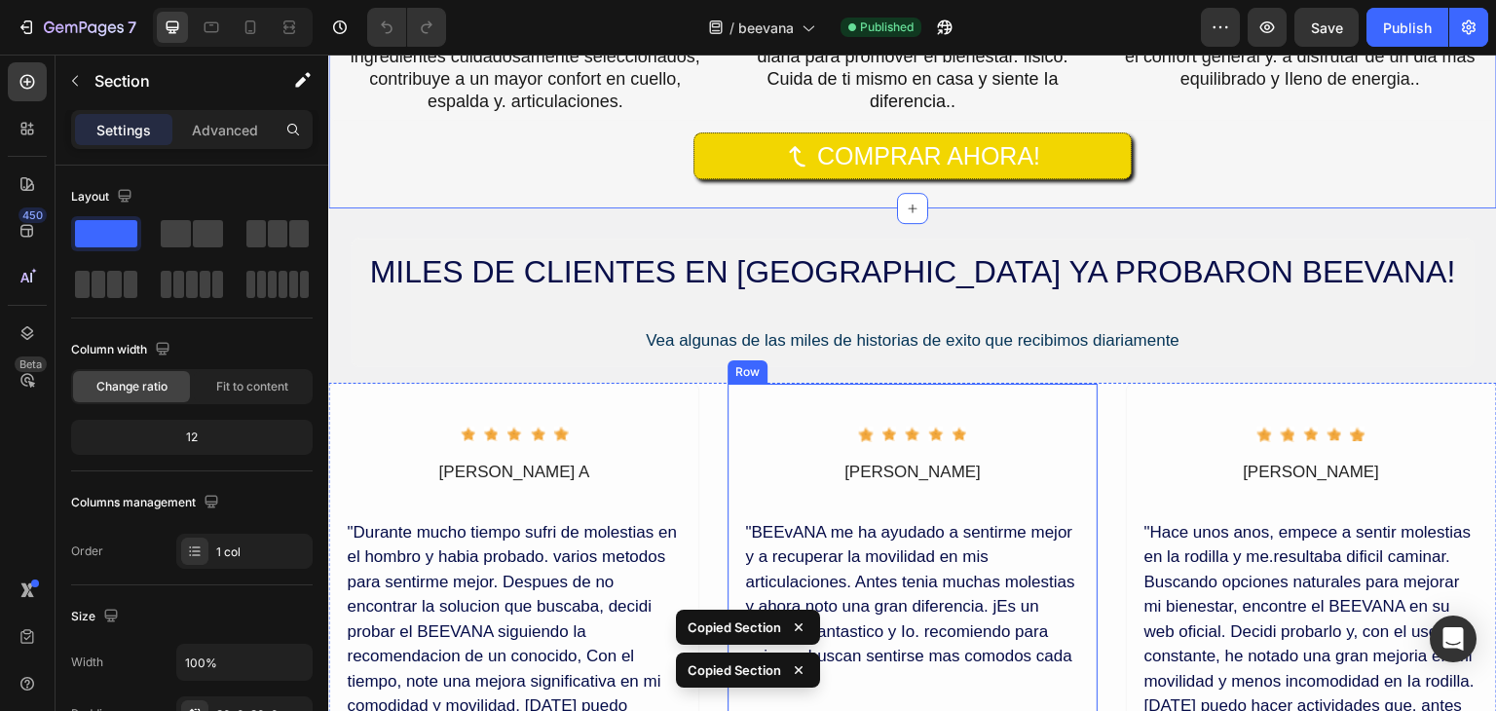
scroll to position [4188, 0]
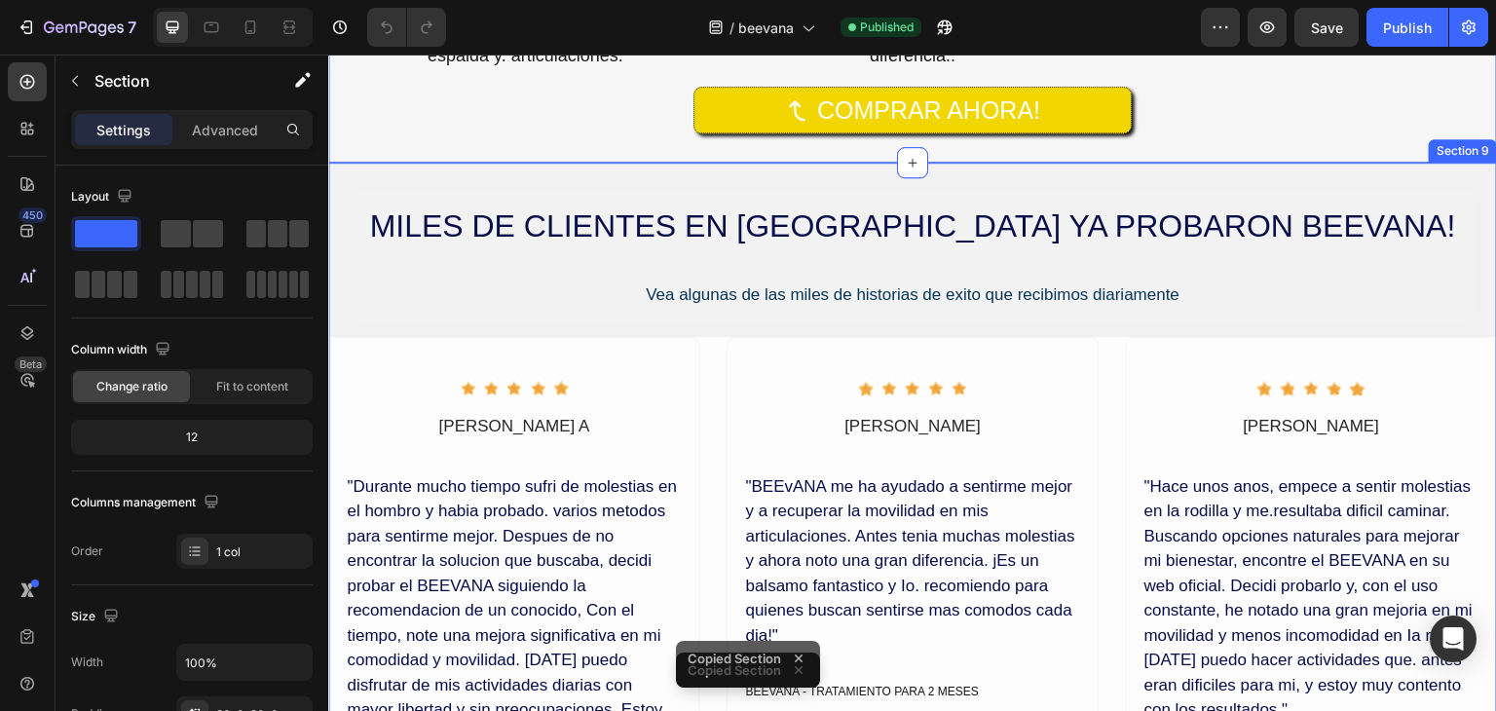
click at [378, 192] on div "MILES DE CLIENTES EN [GEOGRAPHIC_DATA] YA PROBARON BEEVANA! Heading Vea algunas…" at bounding box center [912, 580] width 1169 height 776
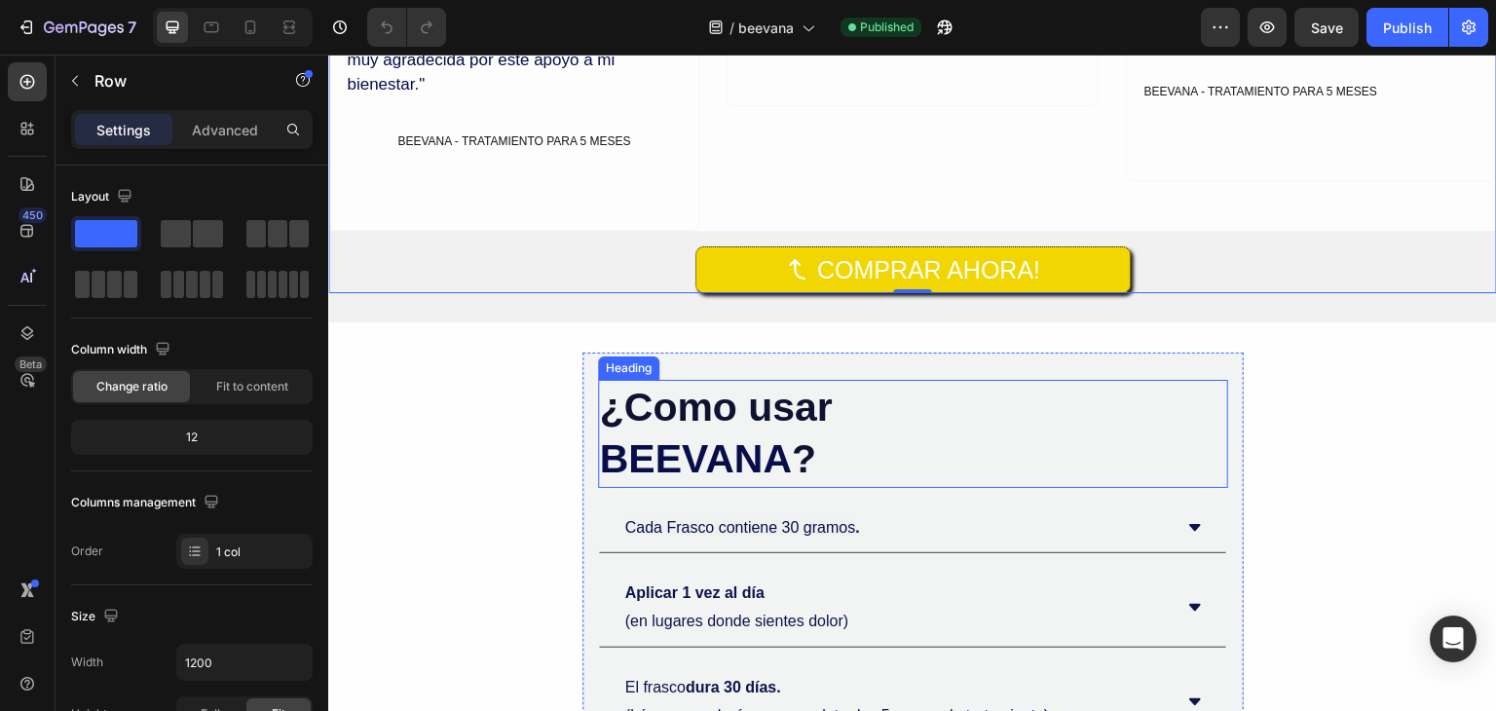
scroll to position [4967, 0]
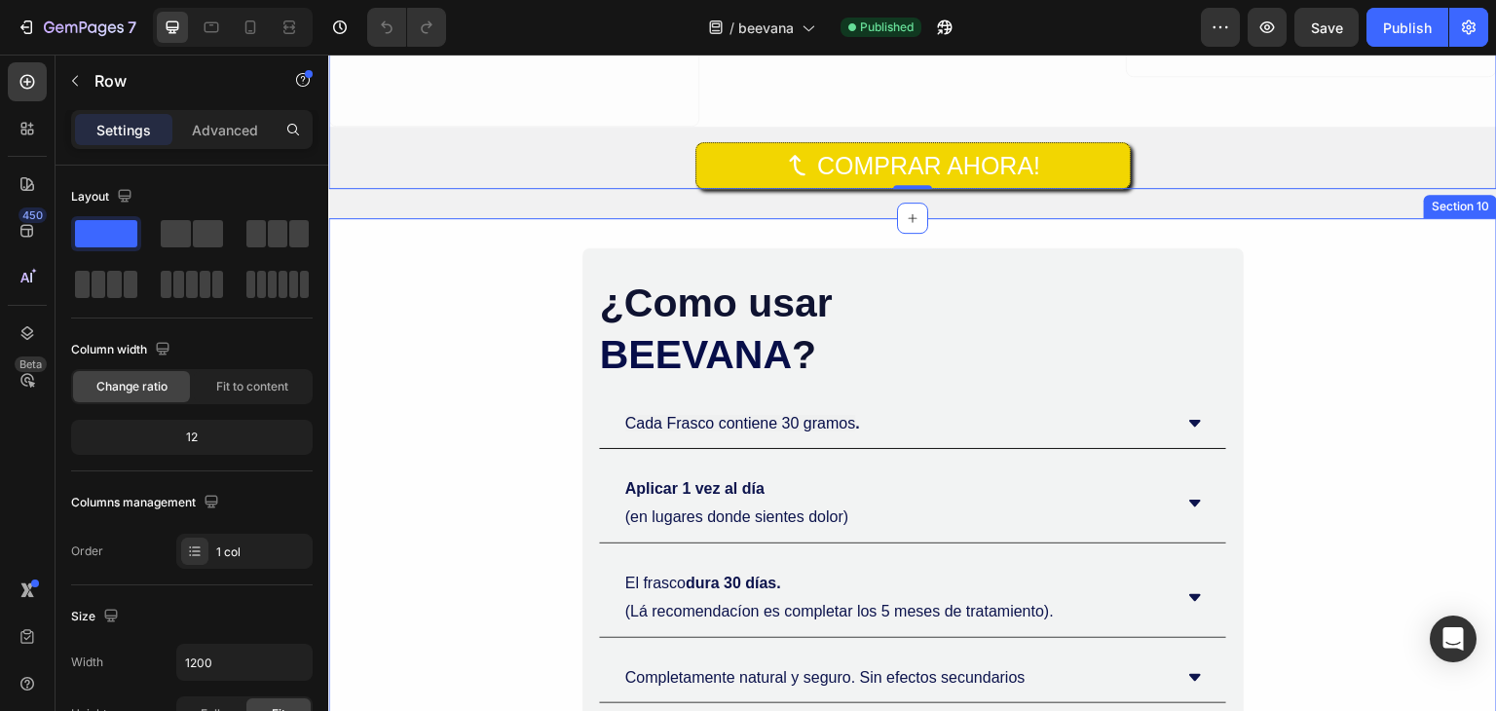
click at [465, 247] on div "¿Como usar BEEVANA ? Heading Cada Frasco contiene 30 gramos . Aplicar 1 vez al …" at bounding box center [912, 518] width 1169 height 543
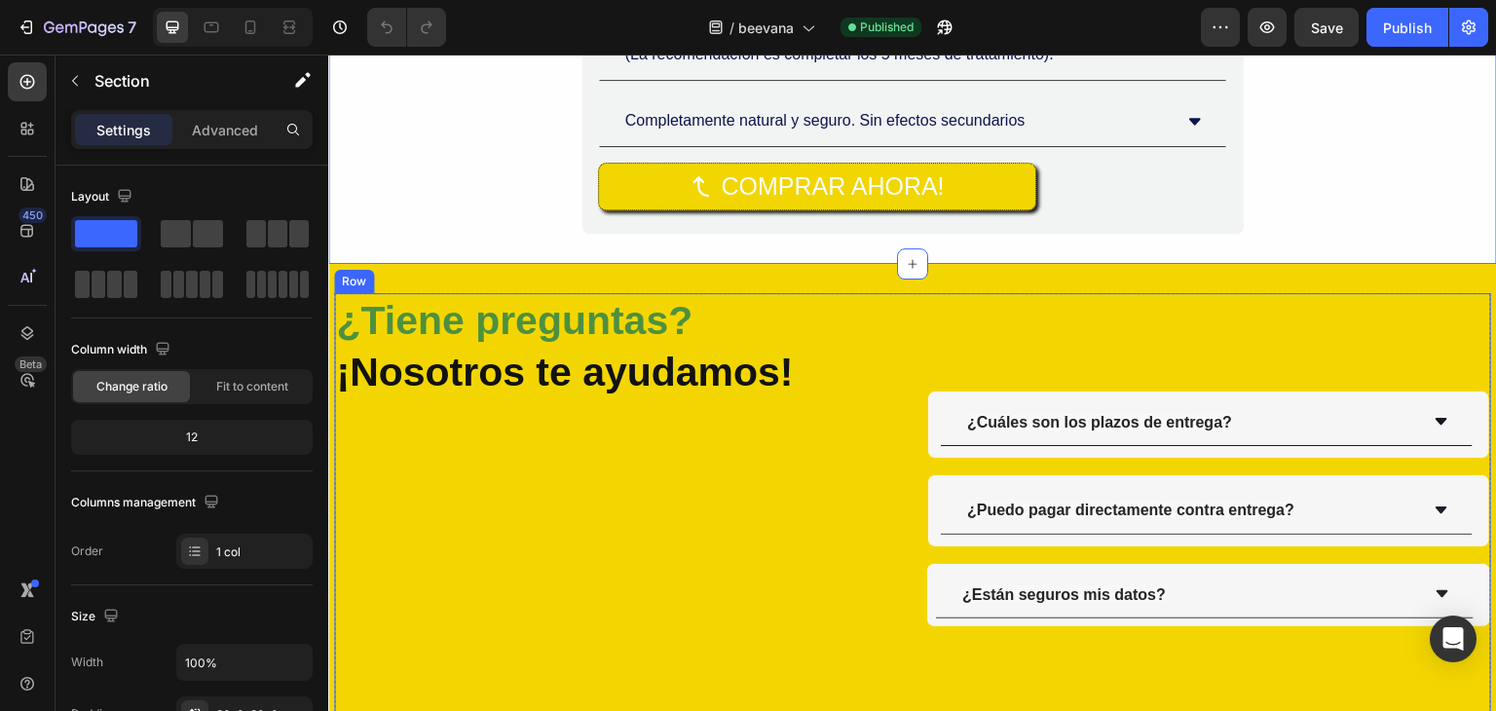
scroll to position [5649, 0]
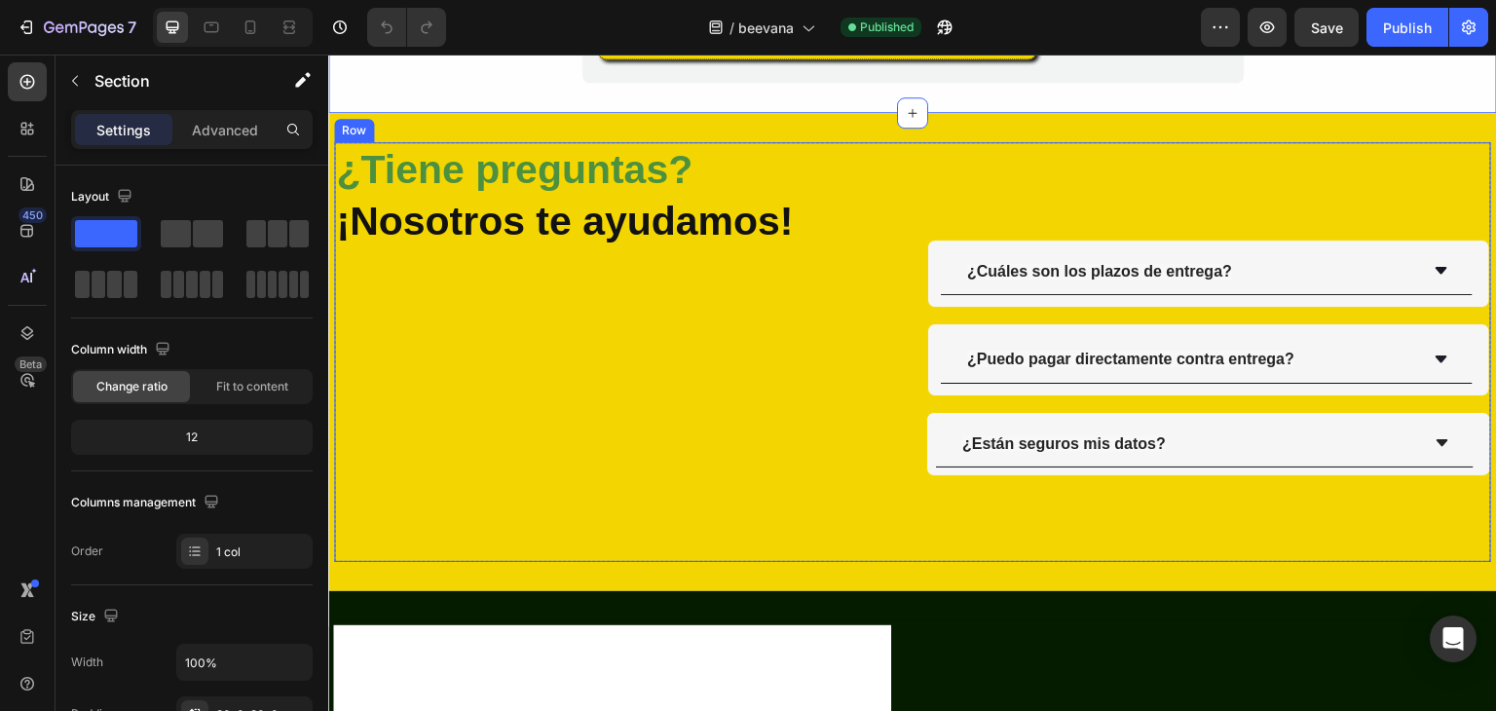
click at [694, 389] on div "¿Tiene preguntas? ¡Nosotros te ayudamos! Heading" at bounding box center [616, 352] width 565 height 421
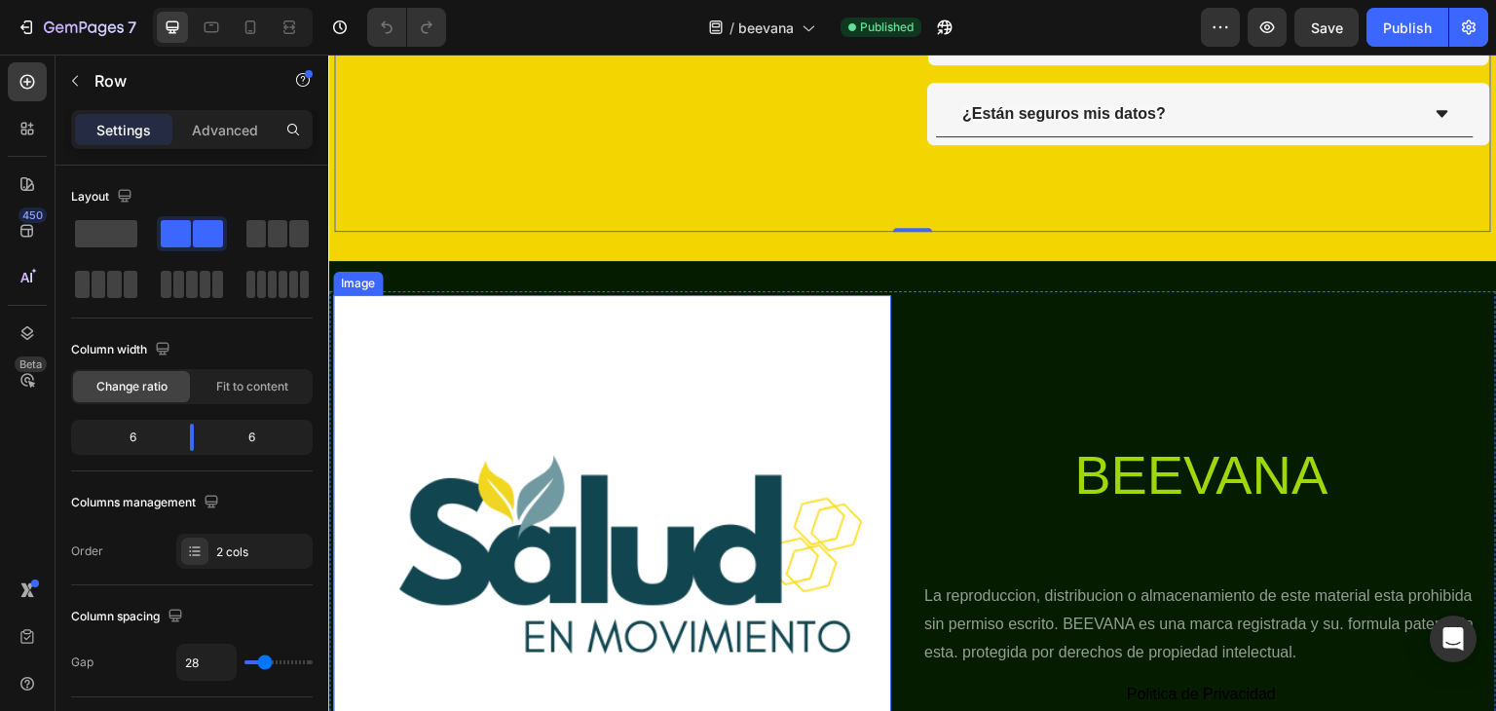
scroll to position [6039, 0]
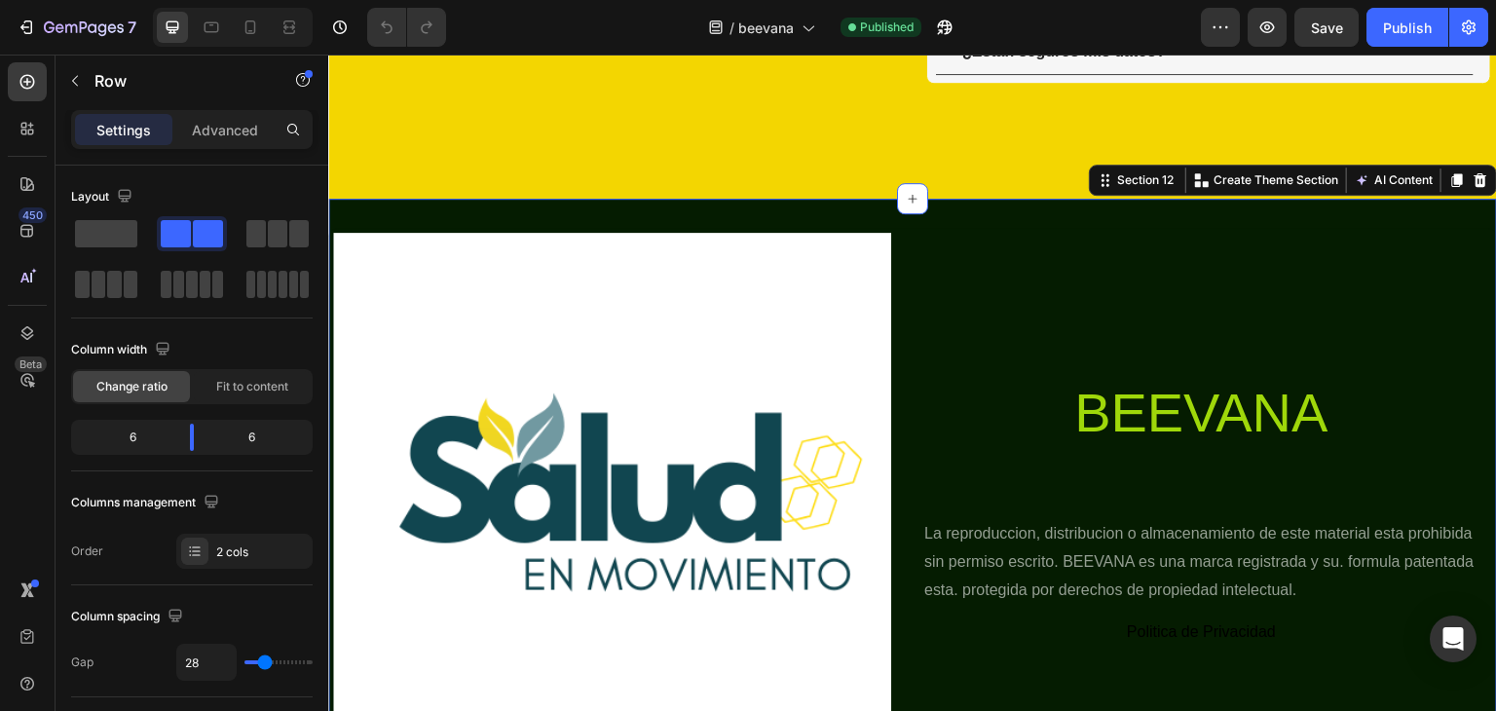
click at [964, 214] on div "Image BEEVANA Heading La reproduccion, distribucion o almacenamiento de este ma…" at bounding box center [912, 512] width 1169 height 626
